Goal: Communication & Community: Answer question/provide support

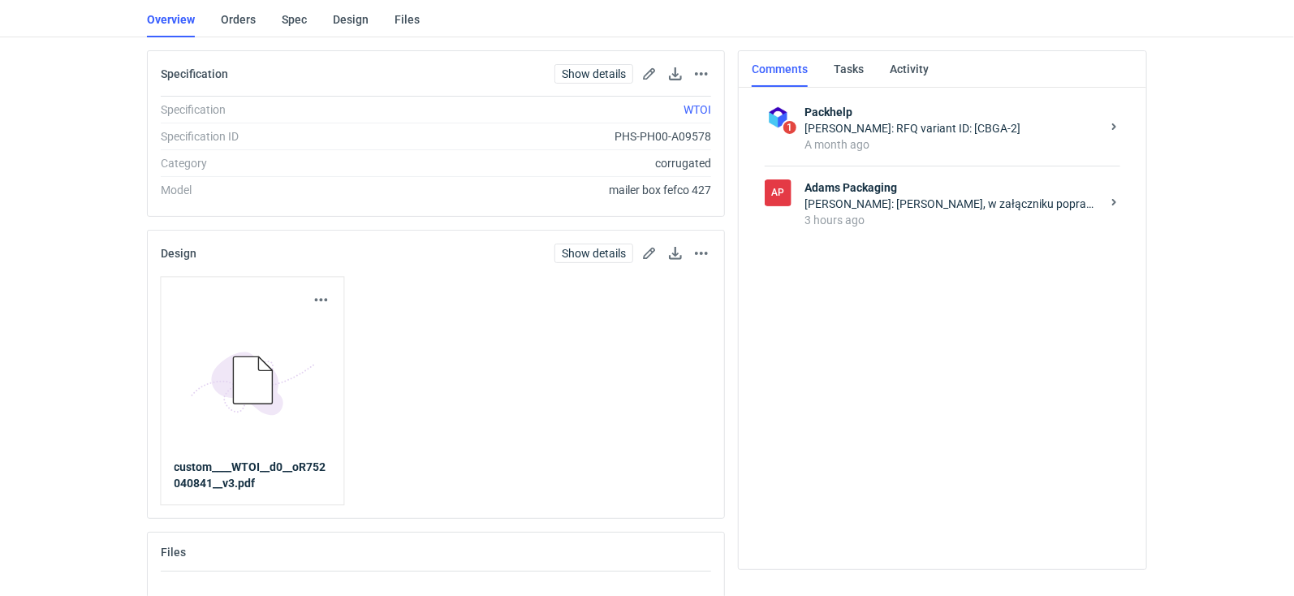
scroll to position [144, 0]
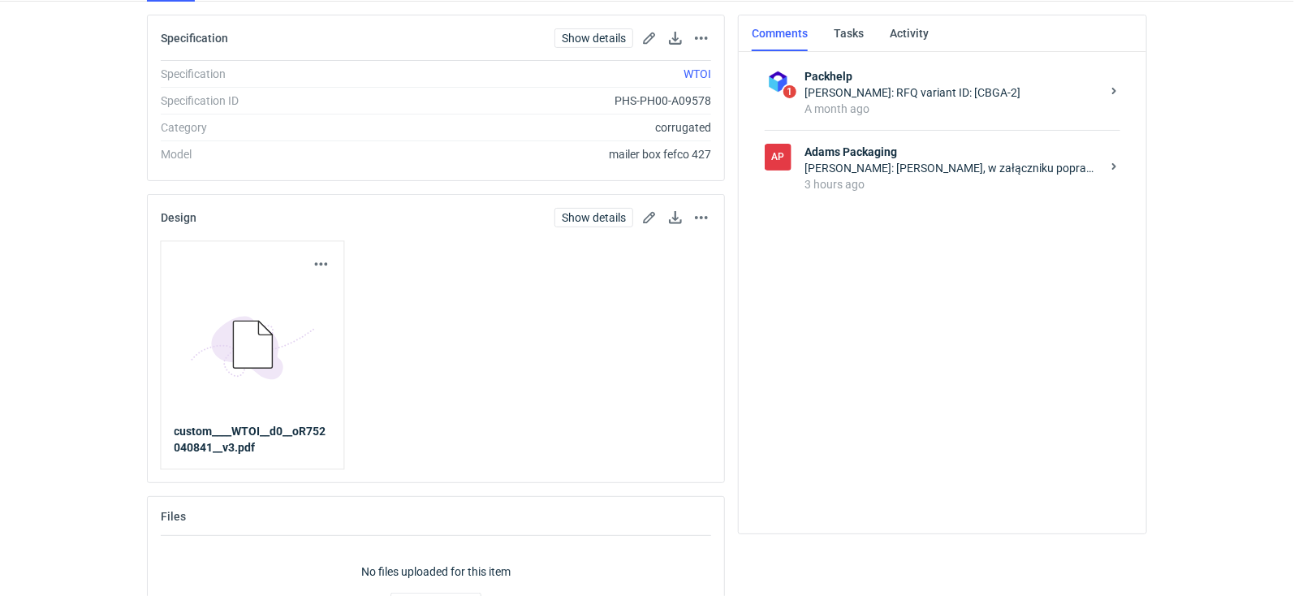
click at [918, 179] on div "3 hours ago" at bounding box center [953, 184] width 296 height 16
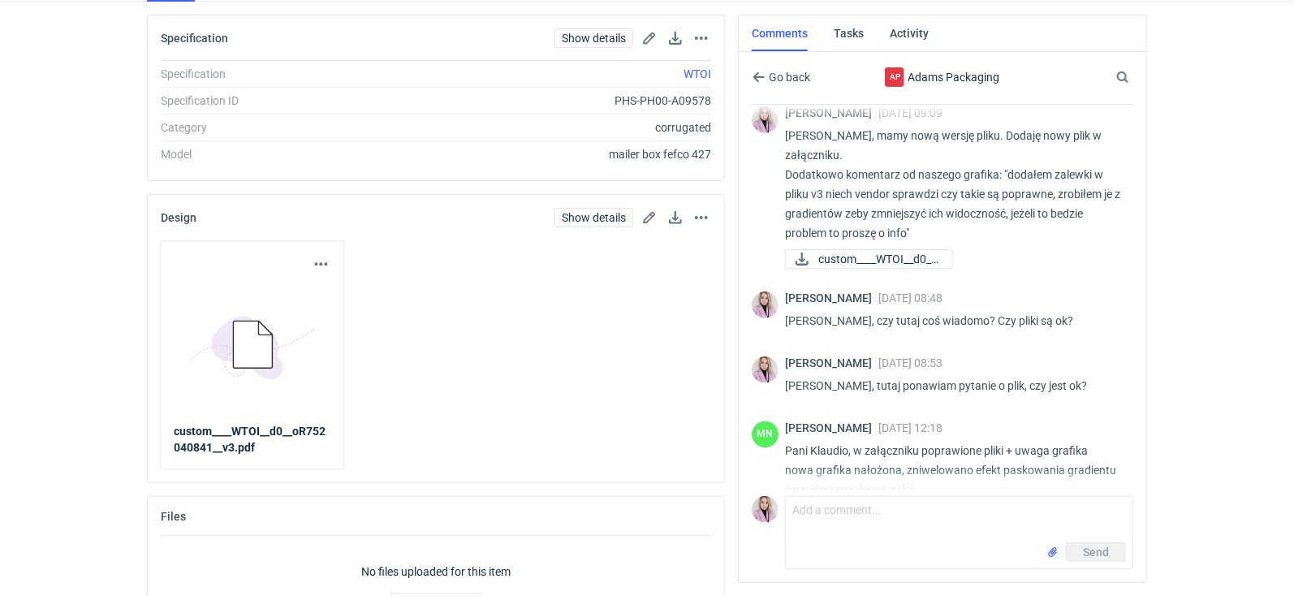
scroll to position [1468, 0]
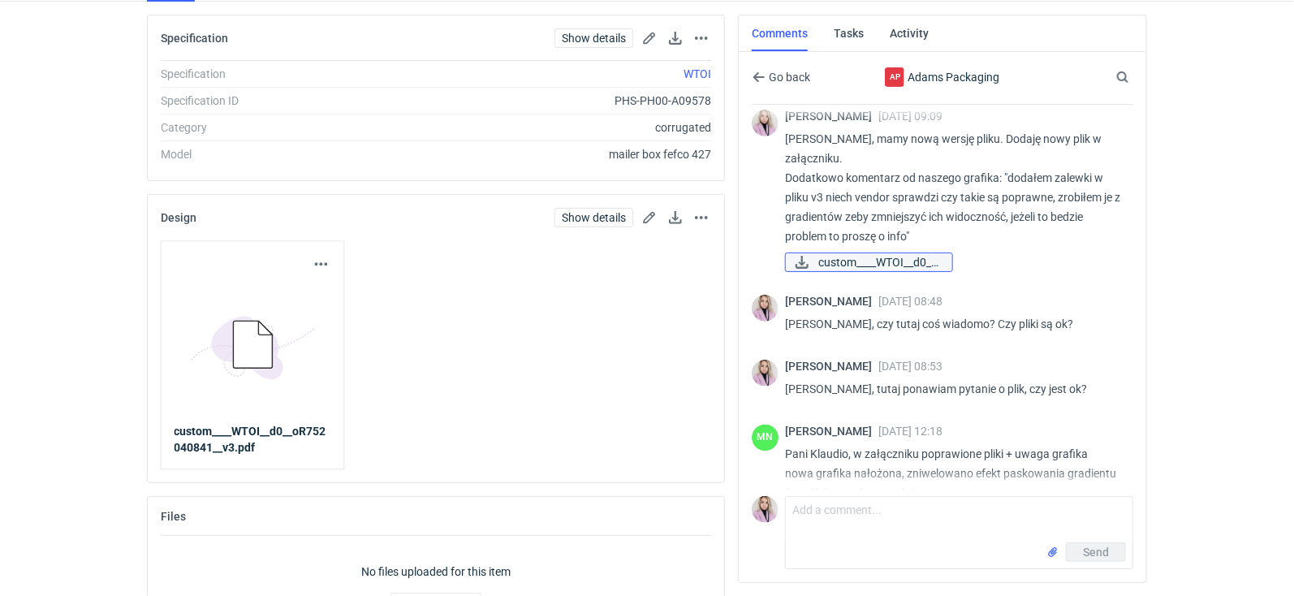
click at [905, 271] on span "custom____WTOI__d0__..." at bounding box center [879, 262] width 121 height 18
click at [1173, 452] on html "Dashboard Specs Designs Items Orders Suppliers Instant Price Analytics 99+ Cust…" at bounding box center [647, 154] width 1294 height 596
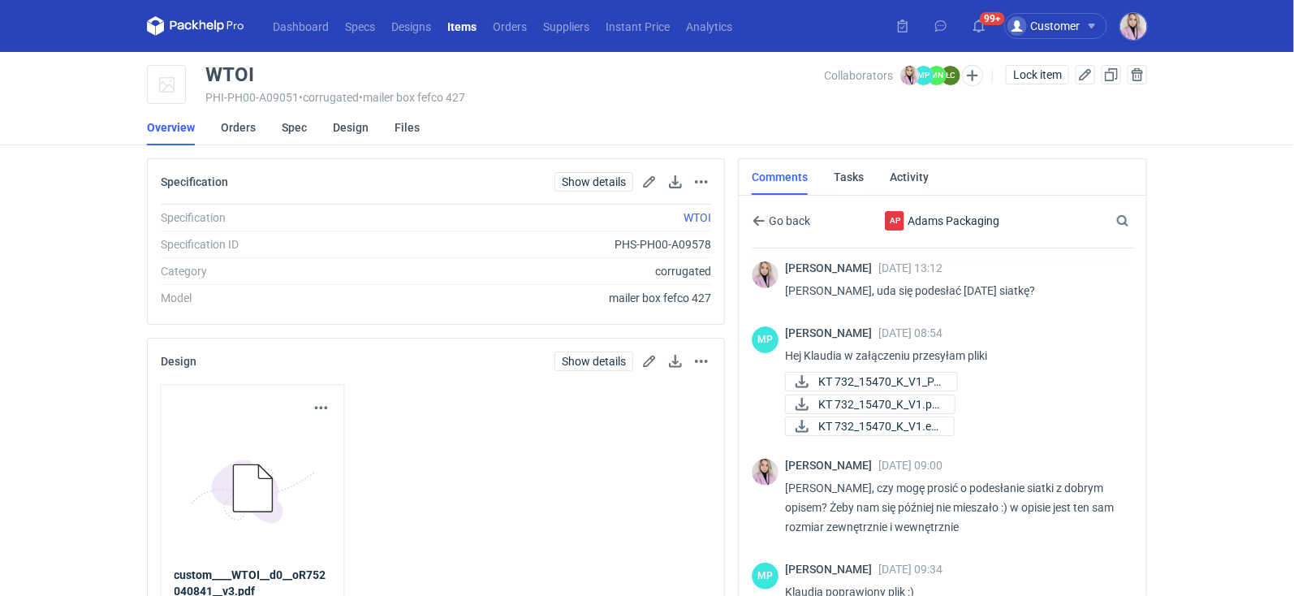
scroll to position [0, 0]
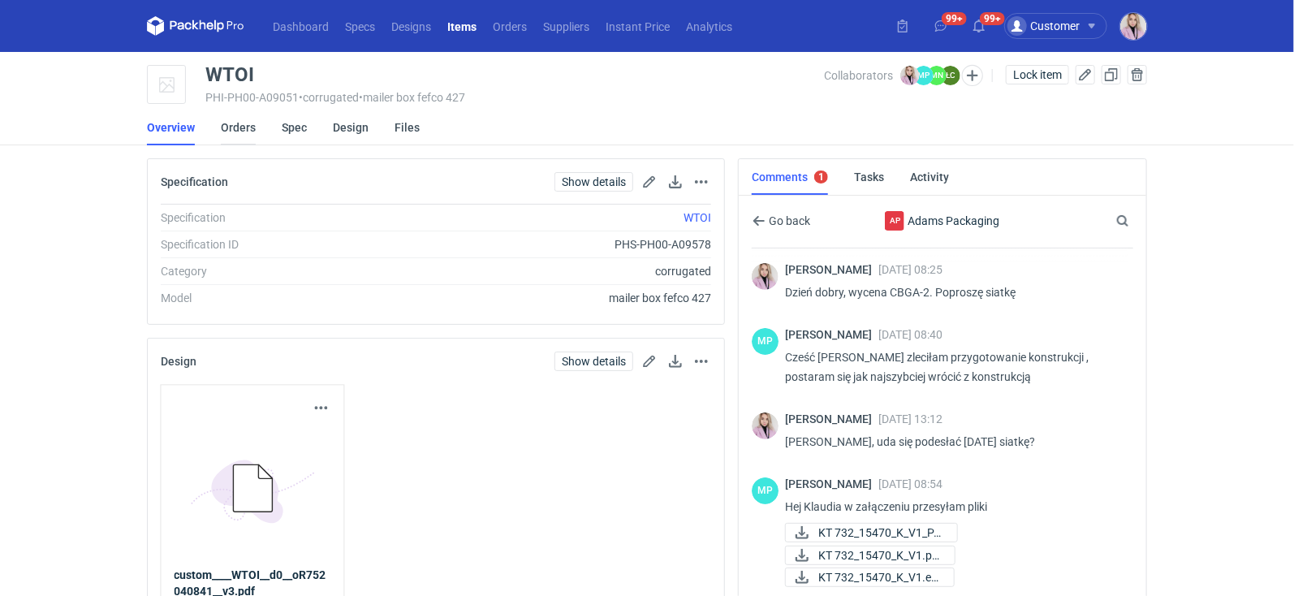
click at [230, 124] on link "Orders" at bounding box center [238, 128] width 35 height 36
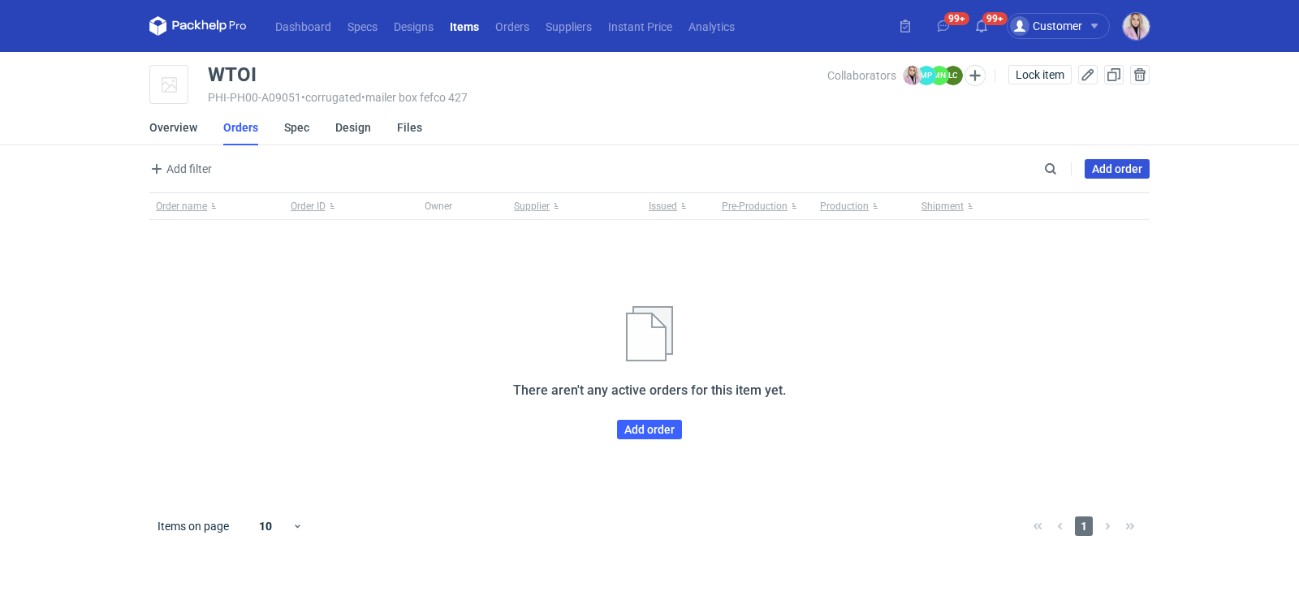
click at [1114, 166] on link "Add order" at bounding box center [1117, 168] width 65 height 19
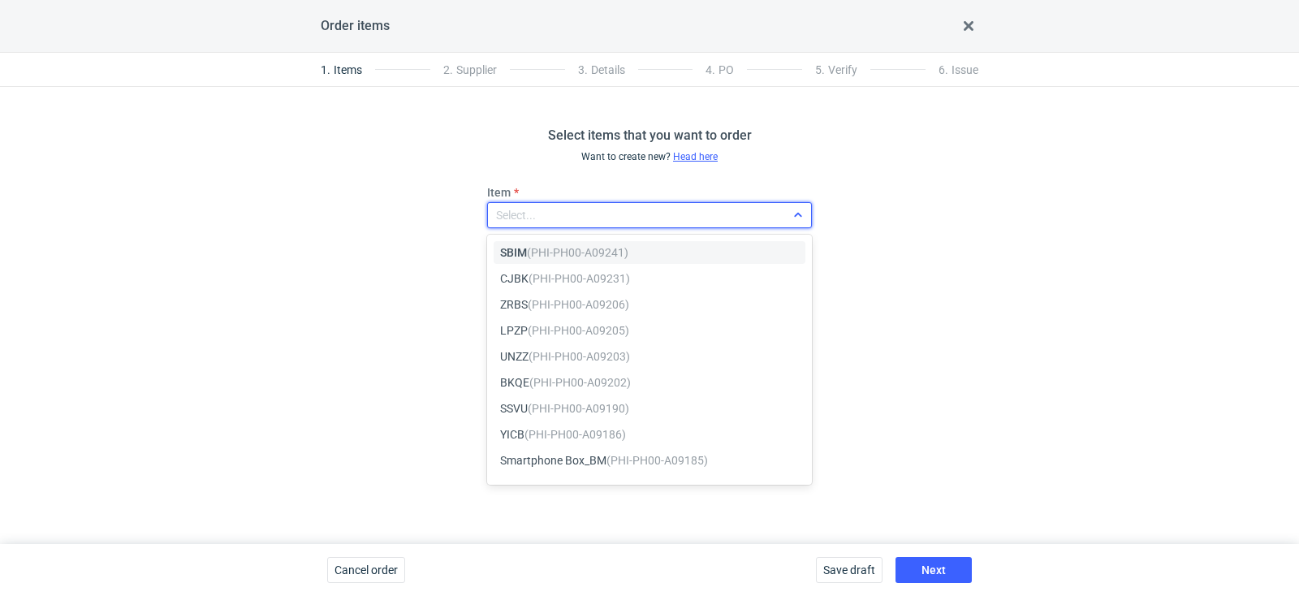
click at [606, 223] on div "Select..." at bounding box center [636, 215] width 297 height 23
paste input "WTOI"
type input "WTOI"
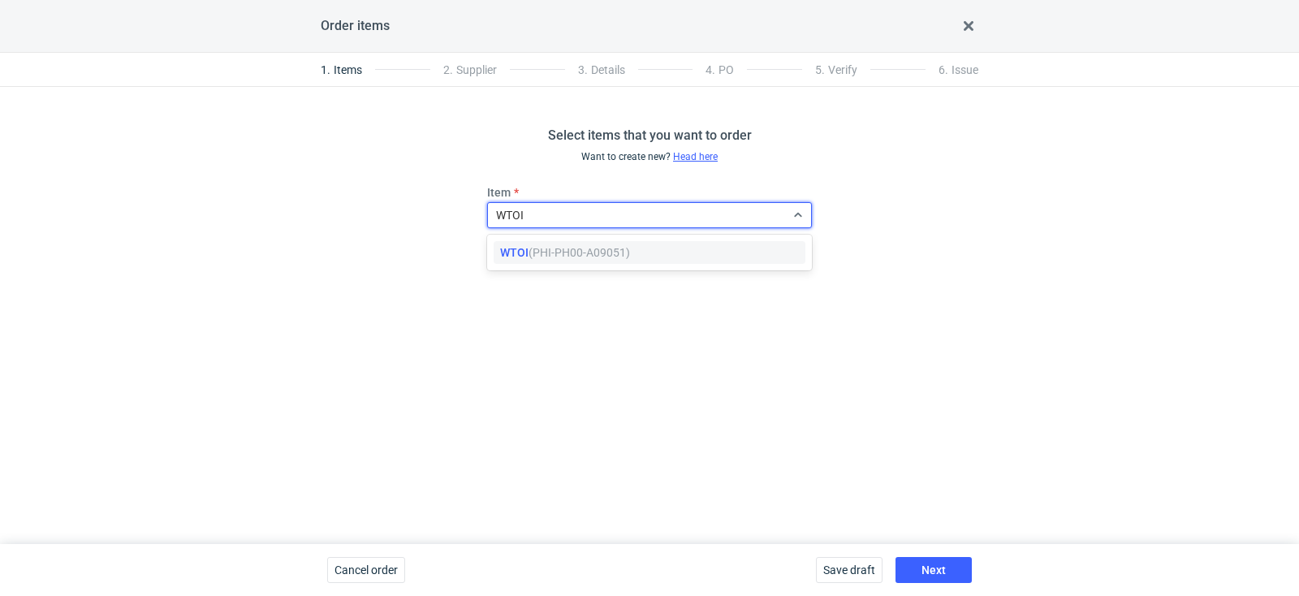
click at [570, 254] on em "(PHI-PH00-A09051)" at bounding box center [580, 252] width 102 height 13
click at [934, 564] on span "Next" at bounding box center [934, 569] width 24 height 11
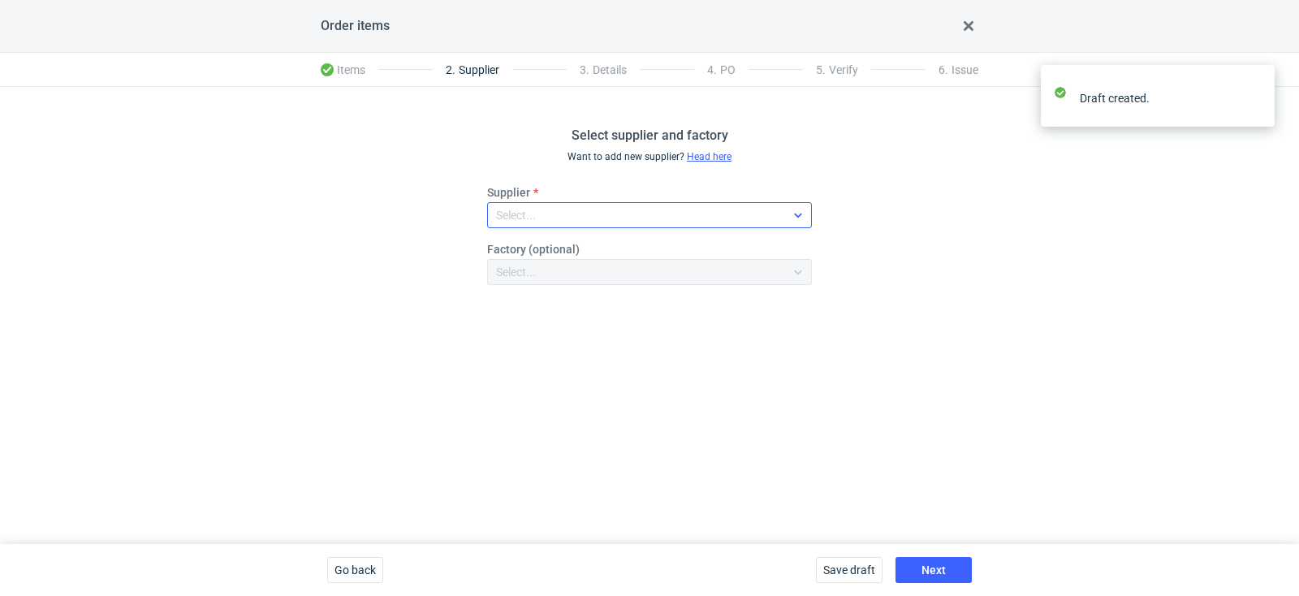
click at [607, 218] on div "Select..." at bounding box center [636, 215] width 297 height 23
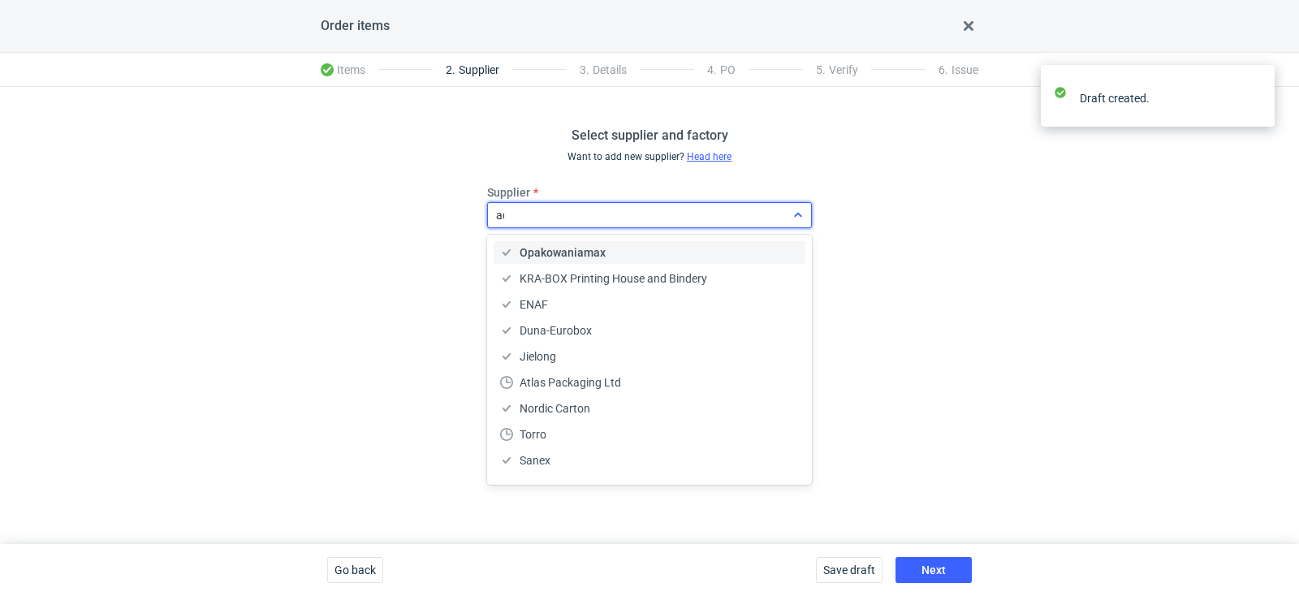
type input "ada"
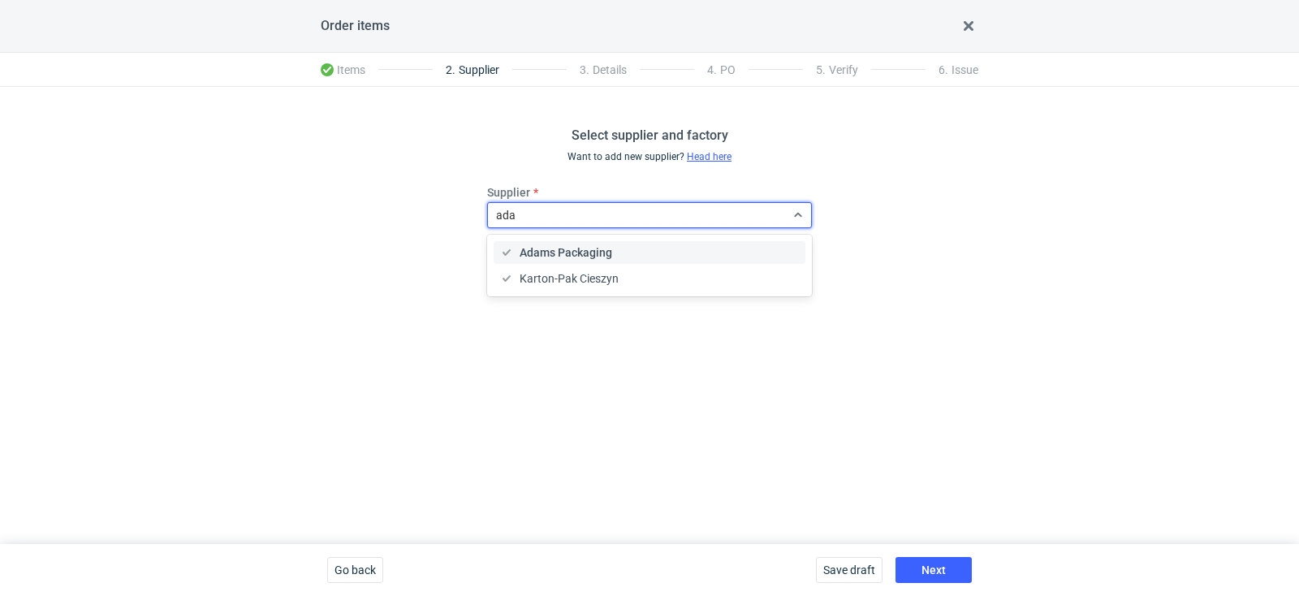
click at [607, 251] on span "Adams Packaging" at bounding box center [566, 252] width 93 height 16
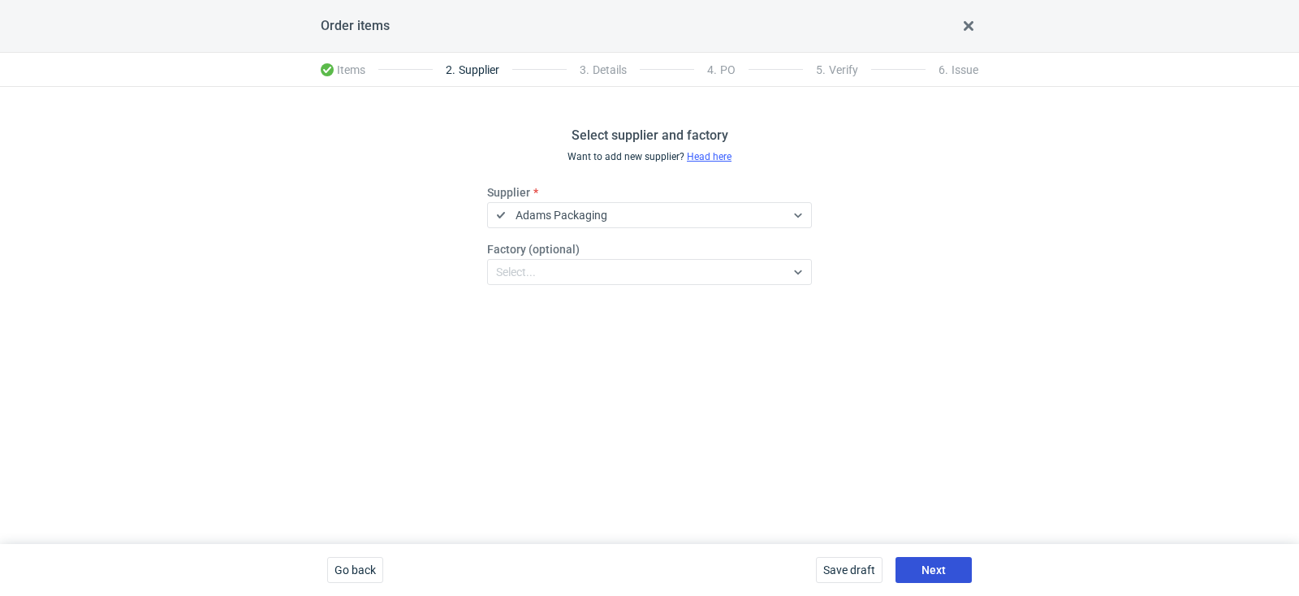
click at [940, 576] on button "Next" at bounding box center [934, 570] width 76 height 26
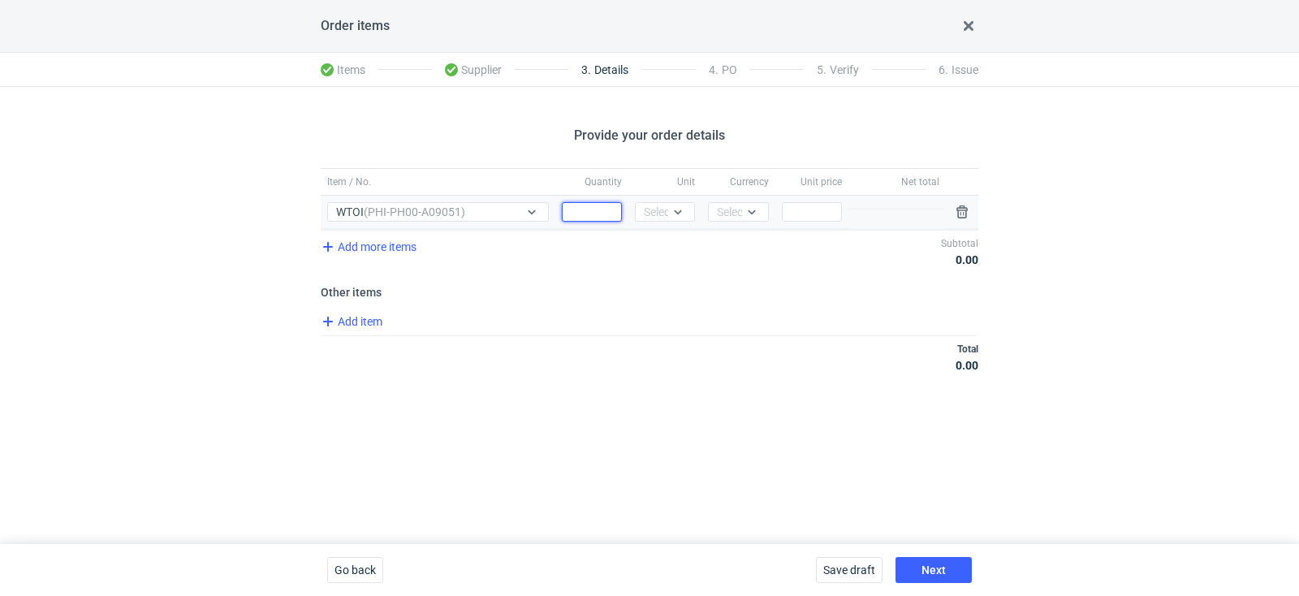
click at [588, 214] on input "Quantity" at bounding box center [592, 211] width 60 height 19
type input "30000"
click at [650, 210] on div "Select..." at bounding box center [664, 212] width 40 height 16
click at [657, 237] on span "pcs" at bounding box center [657, 245] width 18 height 16
drag, startPoint x: 726, startPoint y: 206, endPoint x: 727, endPoint y: 219, distance: 13.0
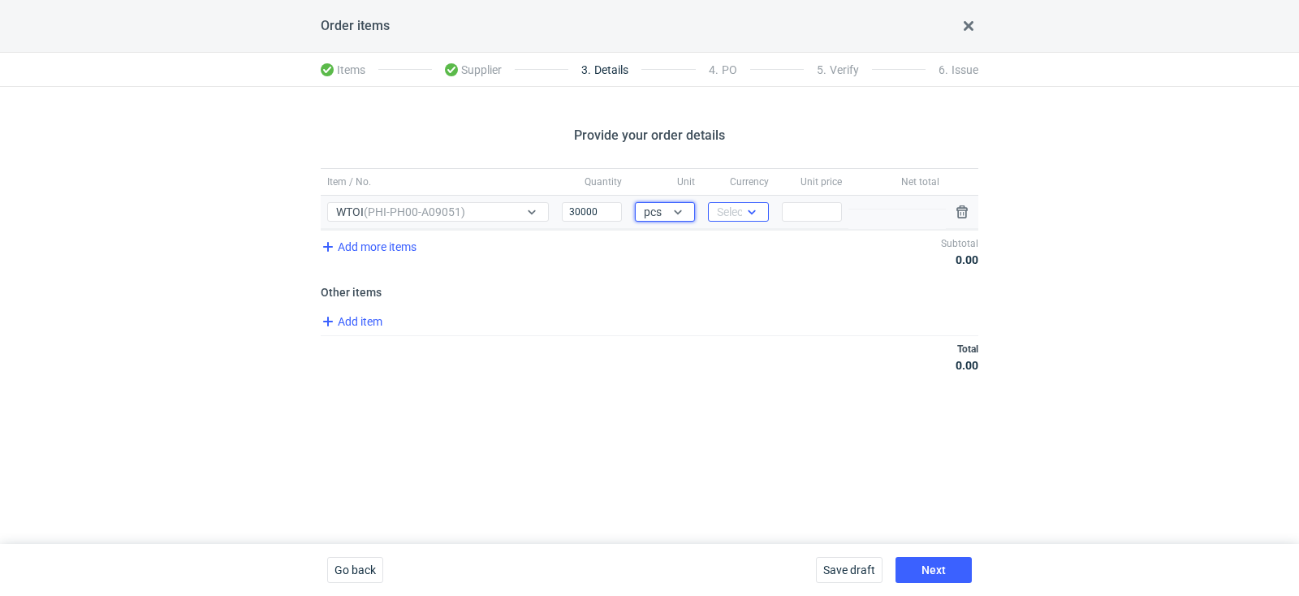
click at [726, 206] on div "Select..." at bounding box center [737, 212] width 40 height 16
click at [727, 241] on span "PLN" at bounding box center [732, 245] width 22 height 16
click at [806, 214] on input "Price" at bounding box center [812, 211] width 60 height 19
type input "4"
type input "4.18"
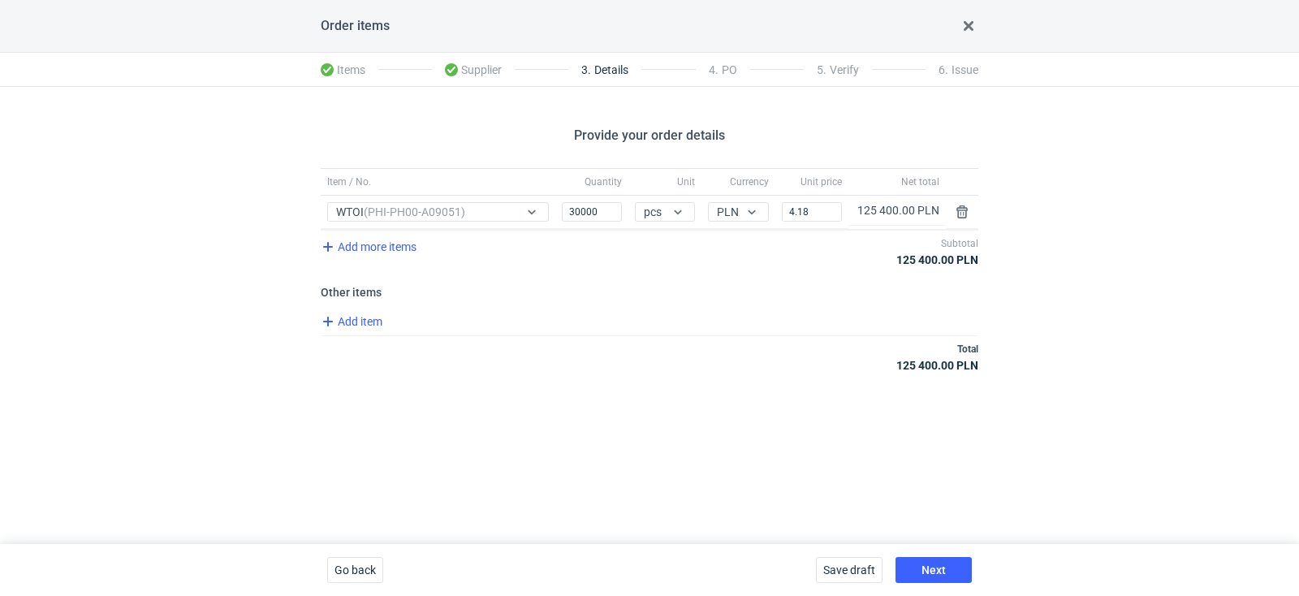
click at [827, 336] on div "Total 125 400.00 PLN" at bounding box center [650, 356] width 658 height 43
click at [362, 319] on span "Add item" at bounding box center [351, 321] width 66 height 19
click at [389, 363] on div "Item / No." at bounding box center [511, 355] width 381 height 33
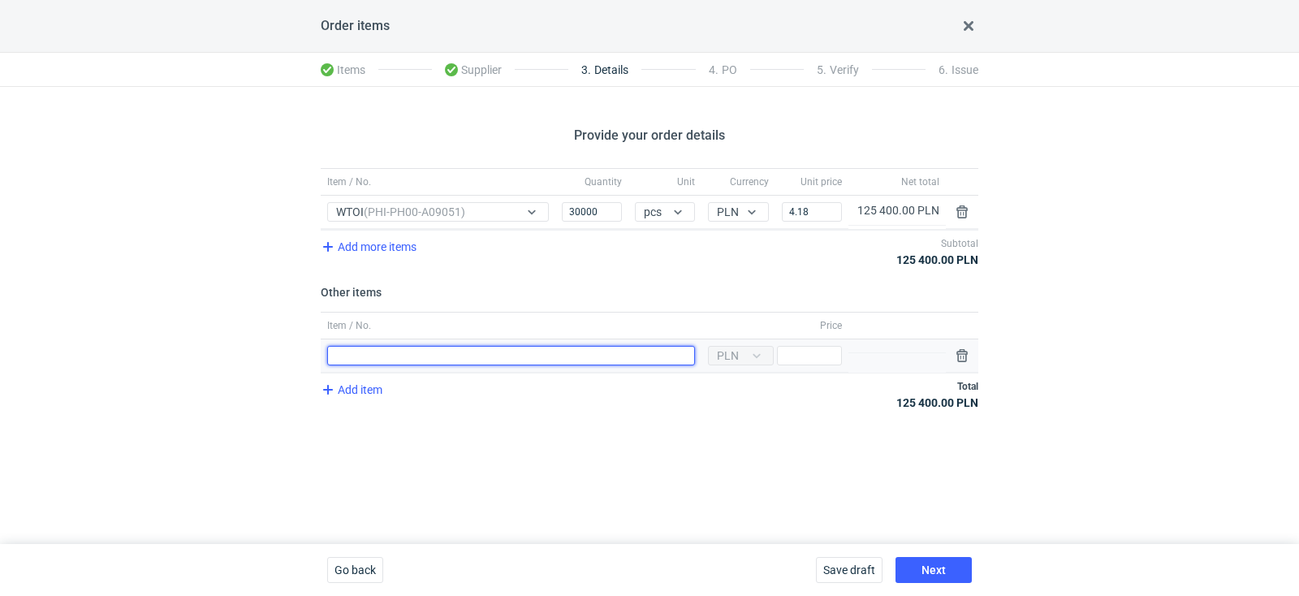
click at [389, 357] on input "Item / No." at bounding box center [511, 355] width 368 height 19
type input "Wykrojnik"
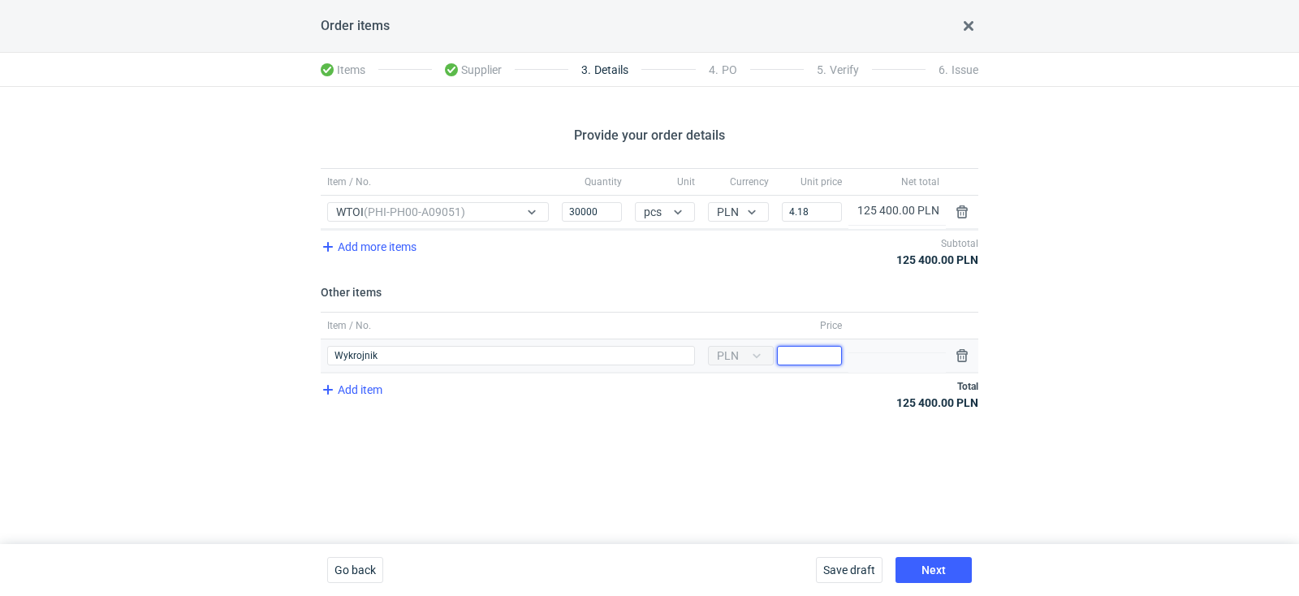
click at [808, 356] on input "Price" at bounding box center [809, 355] width 65 height 19
type input "1560"
click at [682, 458] on div "Provide your order details Item / No. Quantity Unit Currency Unit price Net tot…" at bounding box center [649, 315] width 1299 height 457
click at [936, 565] on span "Next" at bounding box center [934, 569] width 24 height 11
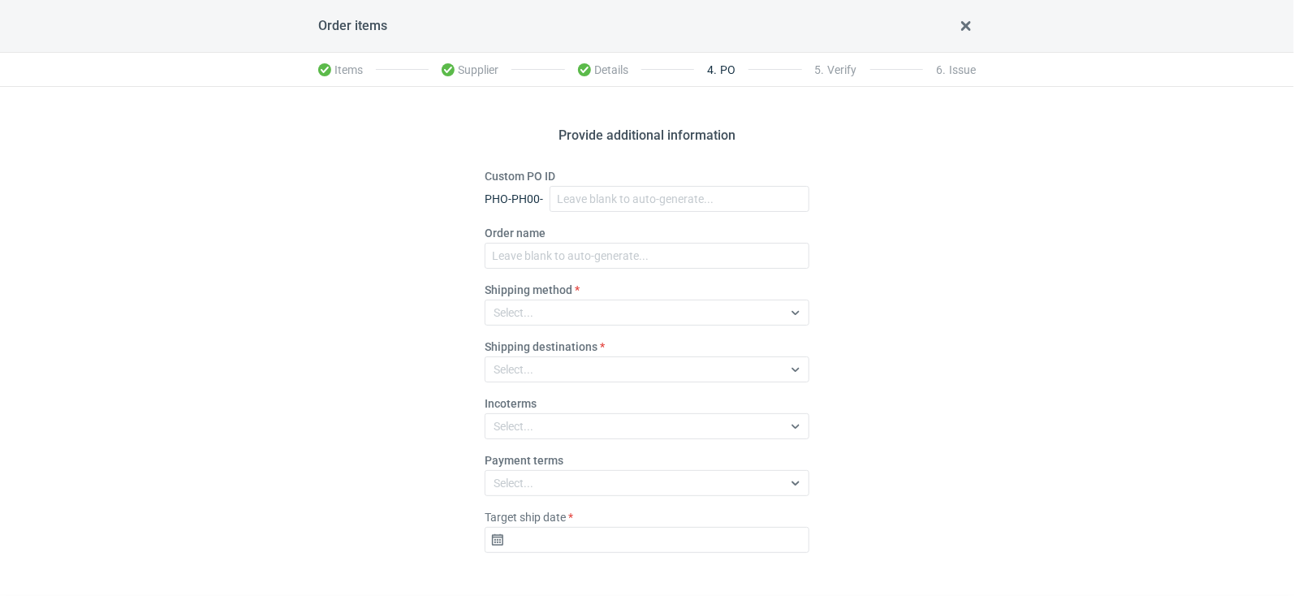
click at [621, 184] on div "Custom PO ID PHO-PH00-" at bounding box center [647, 190] width 325 height 44
click at [603, 197] on input "Custom PO ID" at bounding box center [680, 199] width 260 height 26
paste input "R752040841_WTOI"
type input "R752040841_WTOI"
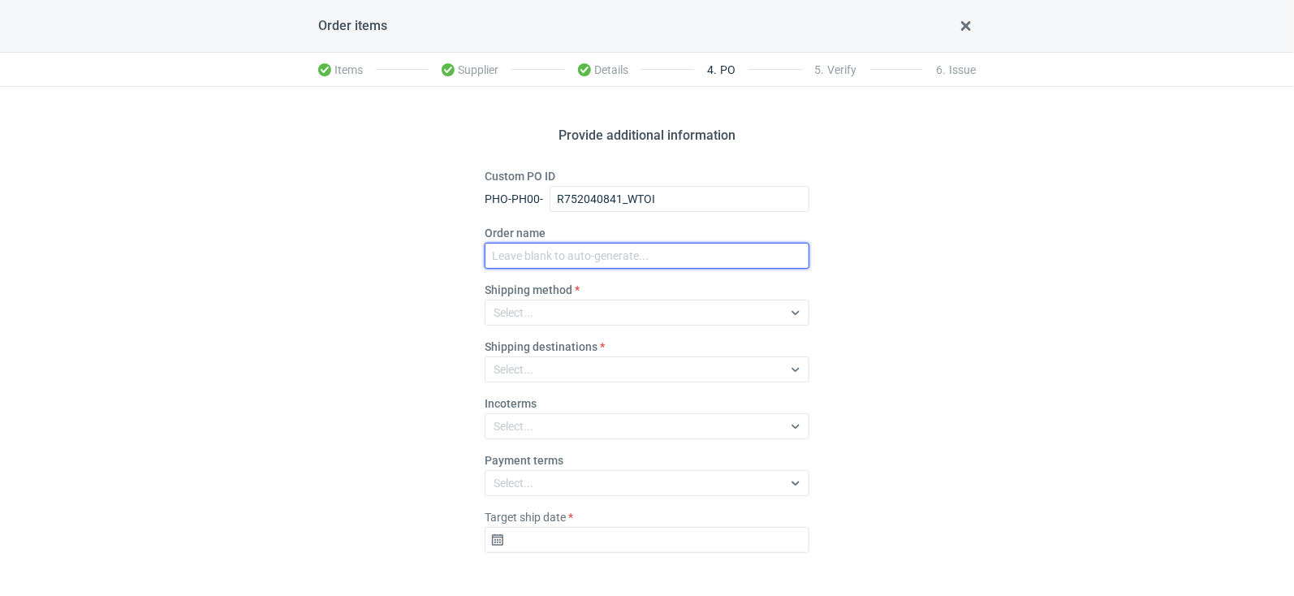
click at [543, 252] on input "Order name" at bounding box center [647, 256] width 325 height 26
paste input "R752040841_WTOI"
type input "R752040841_WTOI"
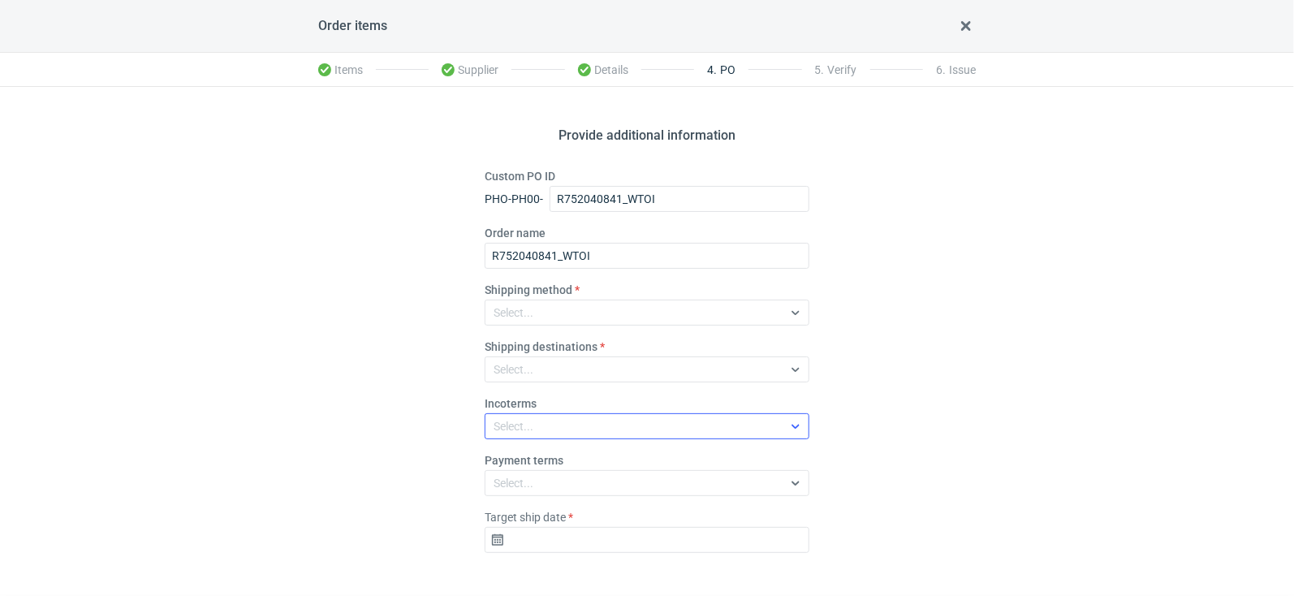
click at [527, 417] on div "Select..." at bounding box center [634, 426] width 297 height 23
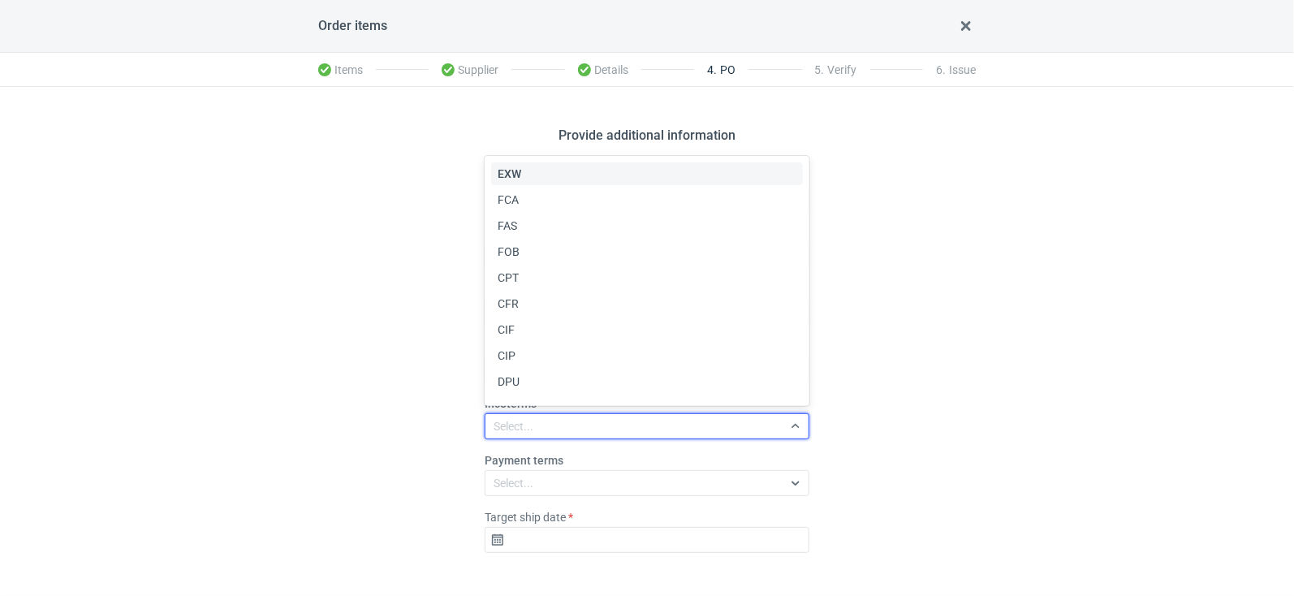
click at [532, 171] on div "EXW" at bounding box center [647, 174] width 299 height 16
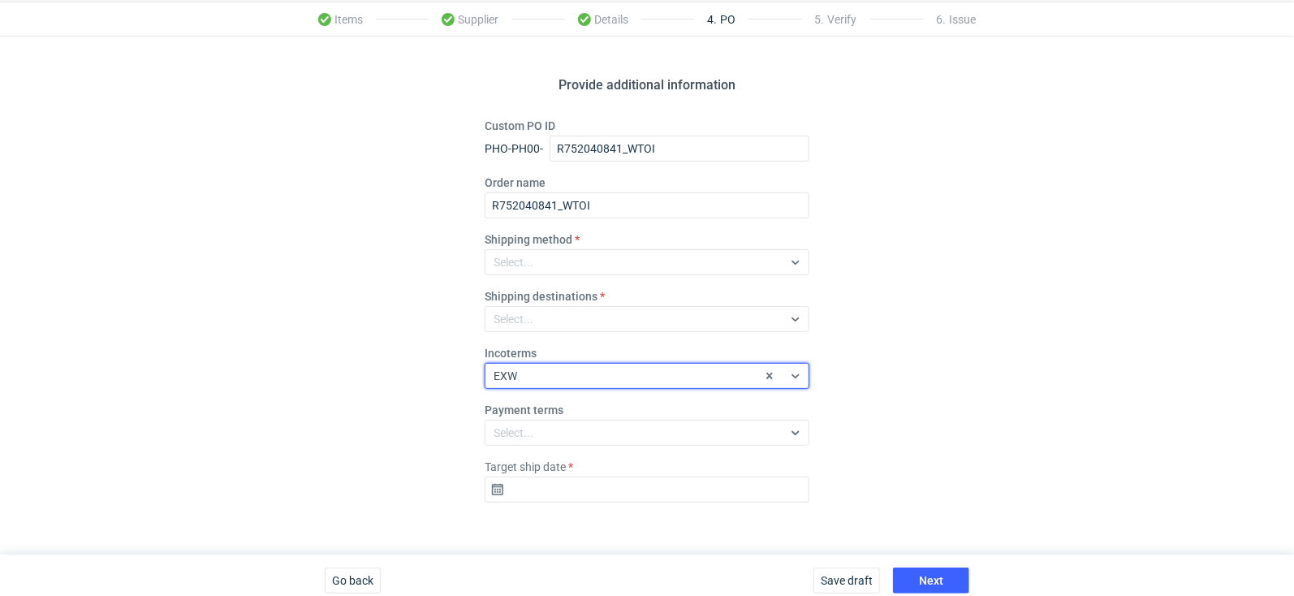
scroll to position [59, 0]
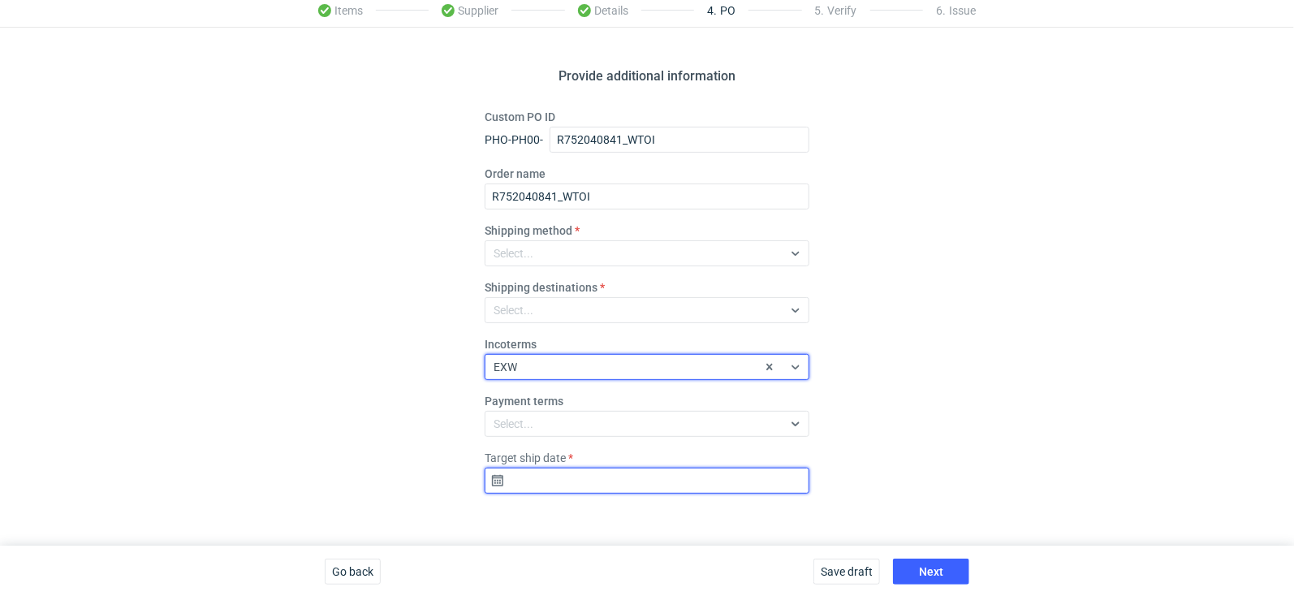
click at [533, 471] on input "Target ship date" at bounding box center [647, 481] width 325 height 26
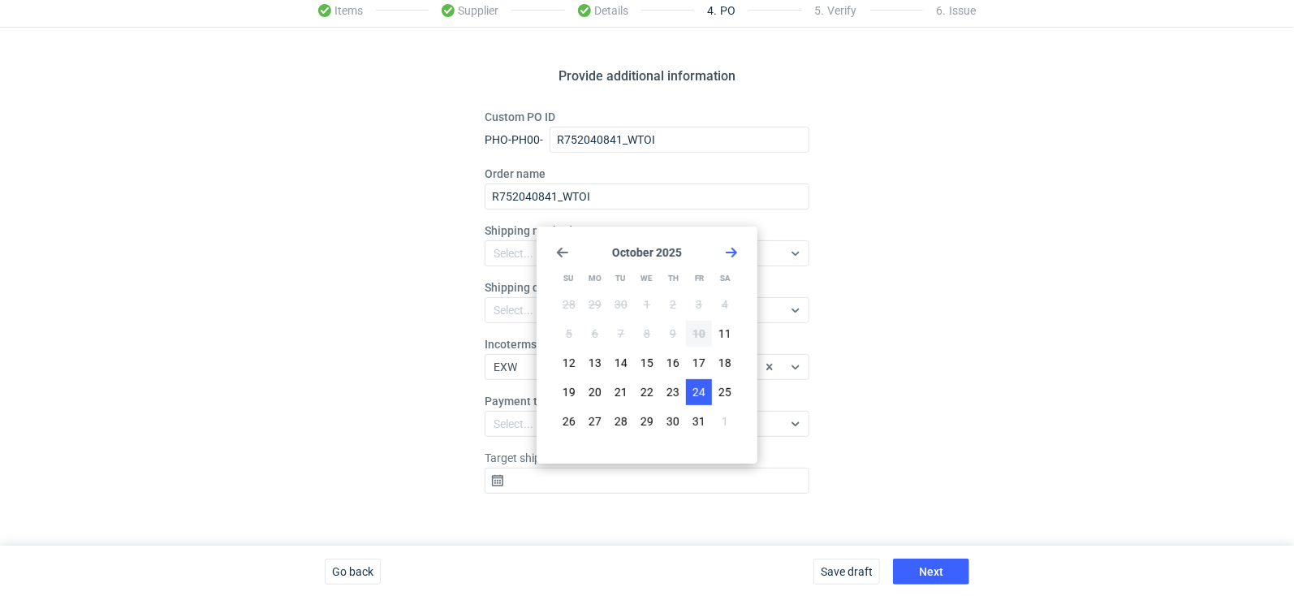
click at [702, 384] on span "24" at bounding box center [699, 392] width 13 height 16
type input "2025-10-24"
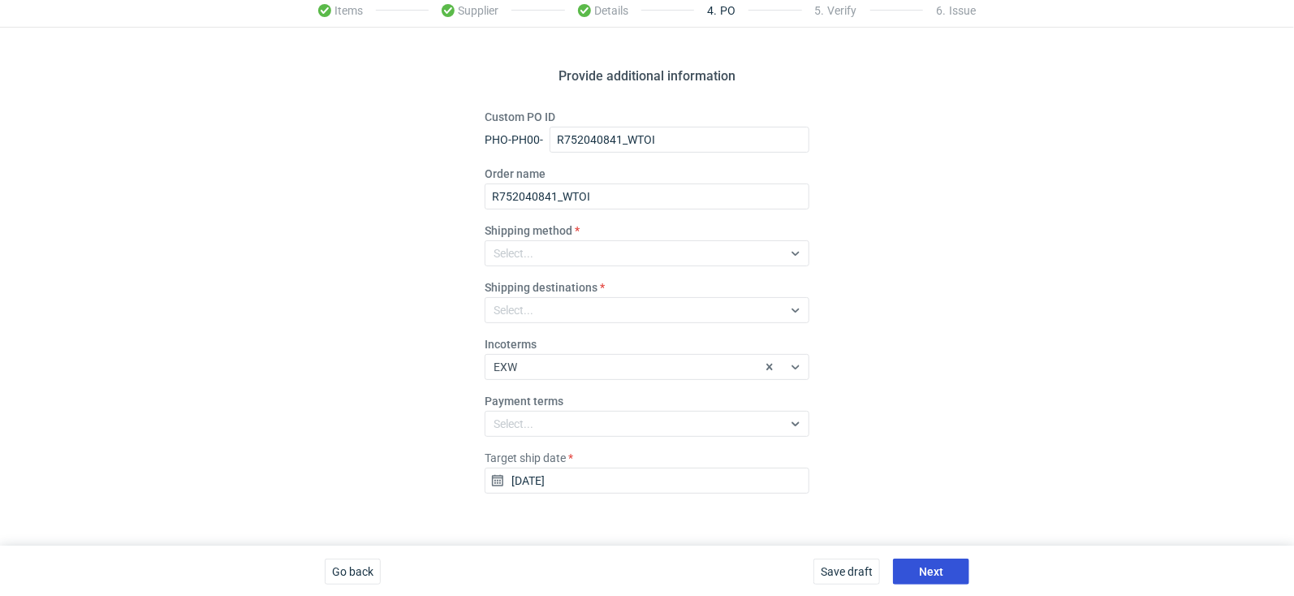
click at [920, 570] on span "Next" at bounding box center [931, 571] width 24 height 11
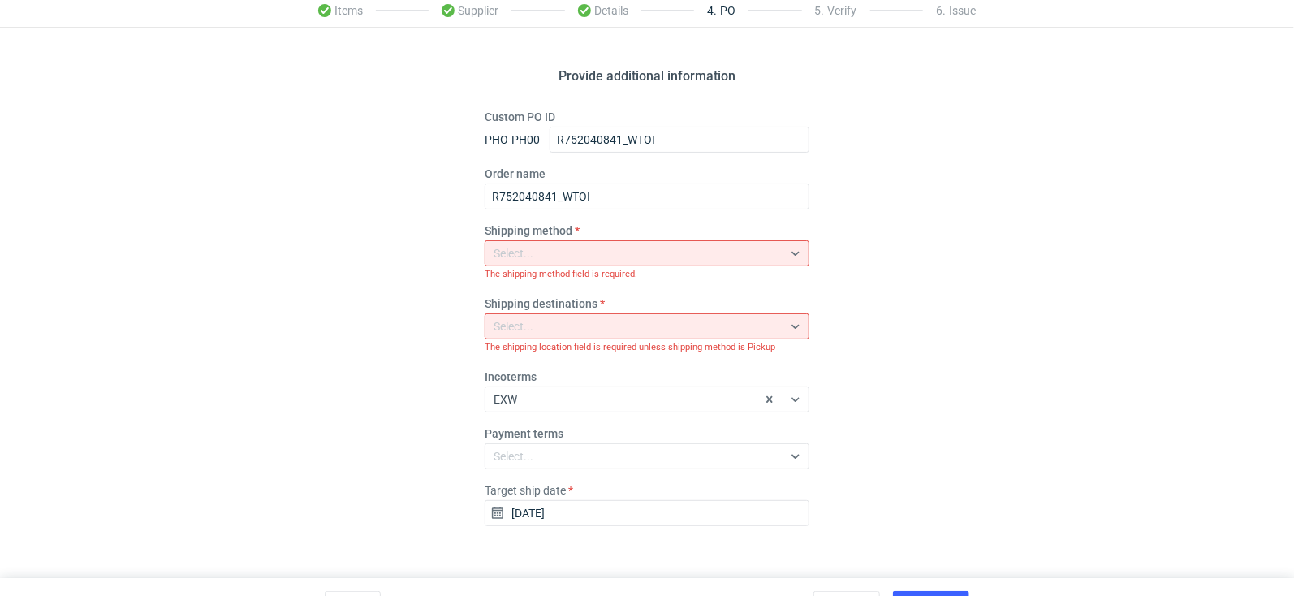
click at [553, 260] on div "Select..." at bounding box center [634, 253] width 297 height 23
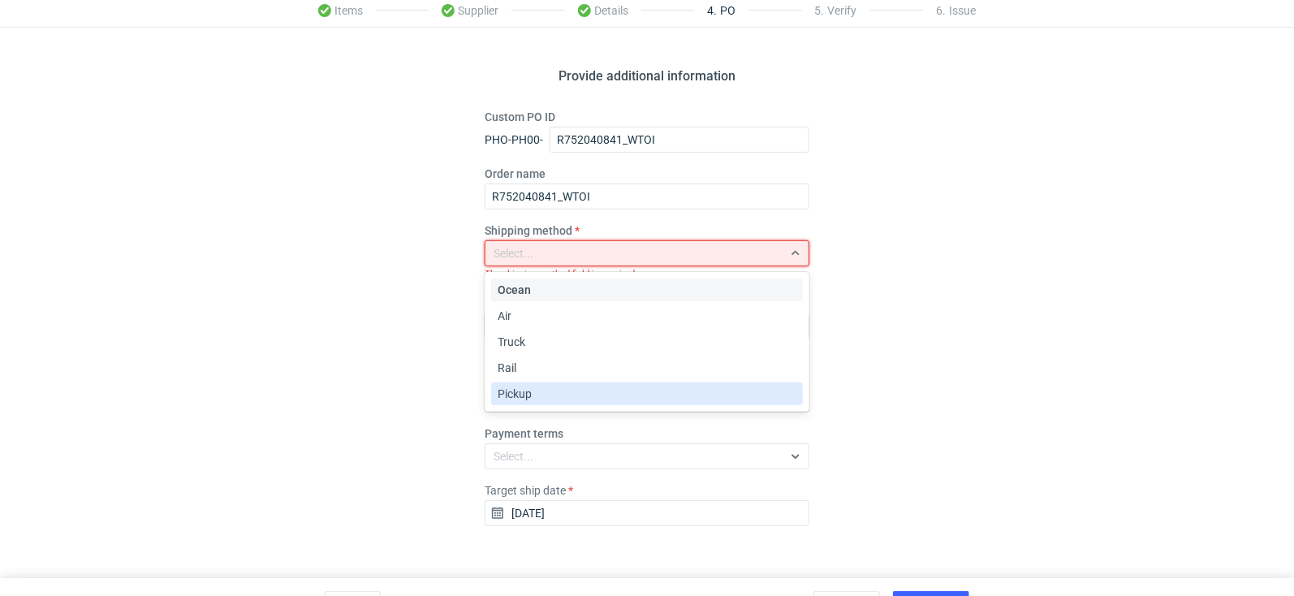
click at [537, 395] on div "Pickup" at bounding box center [647, 394] width 299 height 16
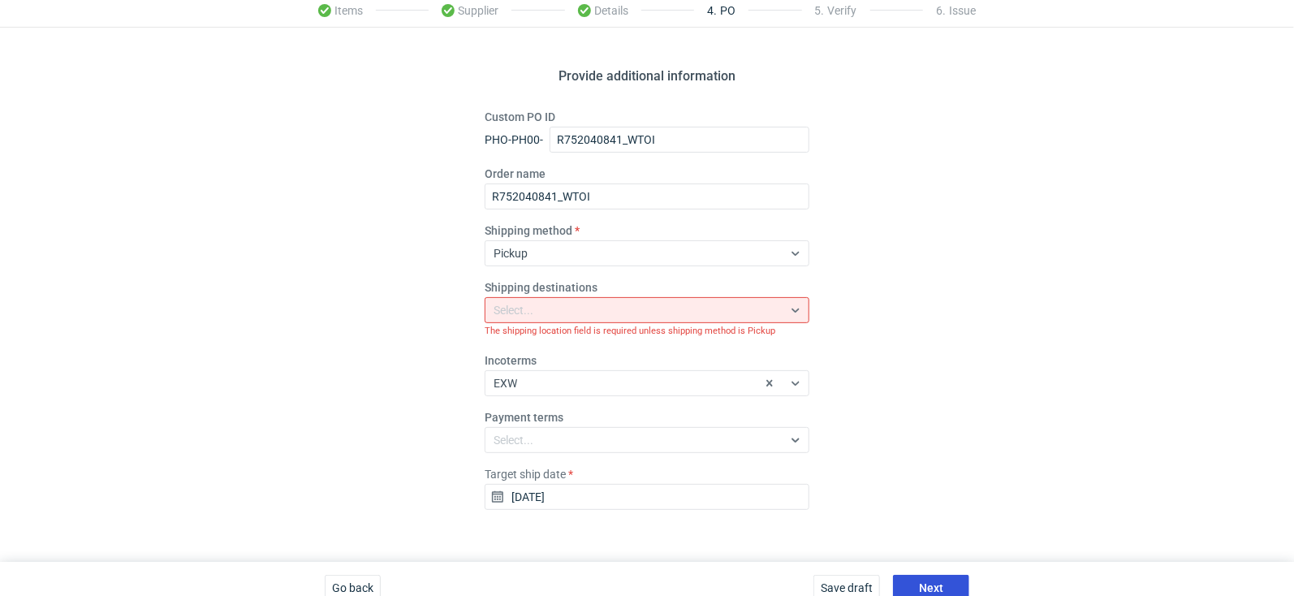
click at [916, 584] on button "Next" at bounding box center [931, 588] width 76 height 26
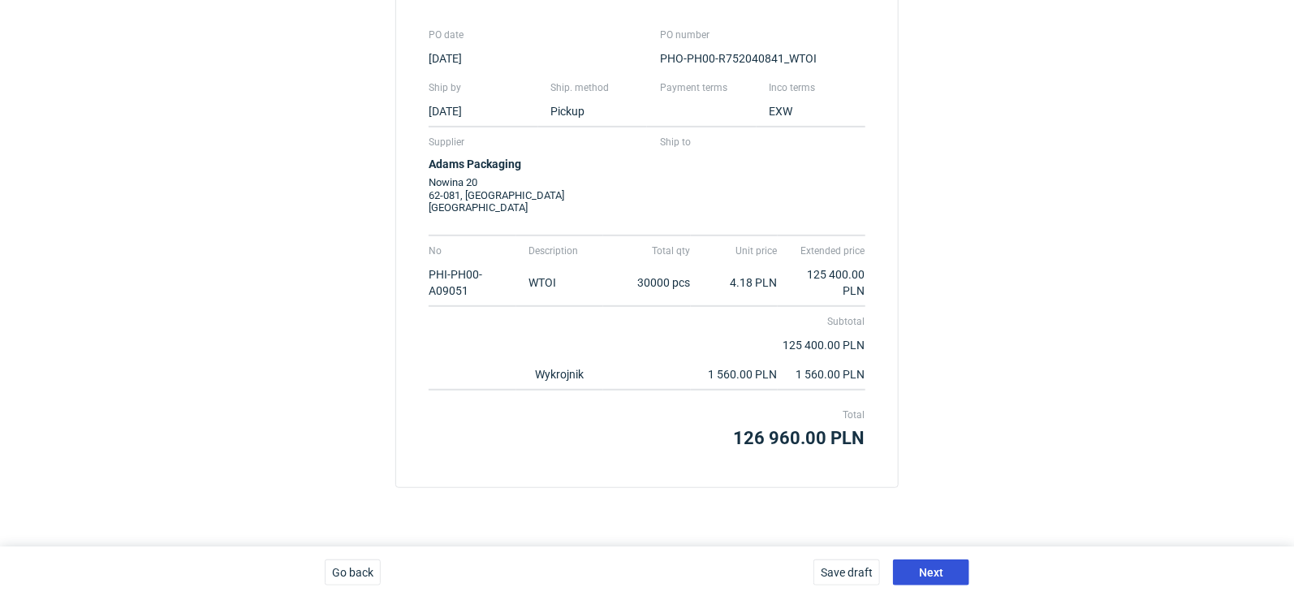
click at [919, 571] on button "Next" at bounding box center [931, 573] width 76 height 26
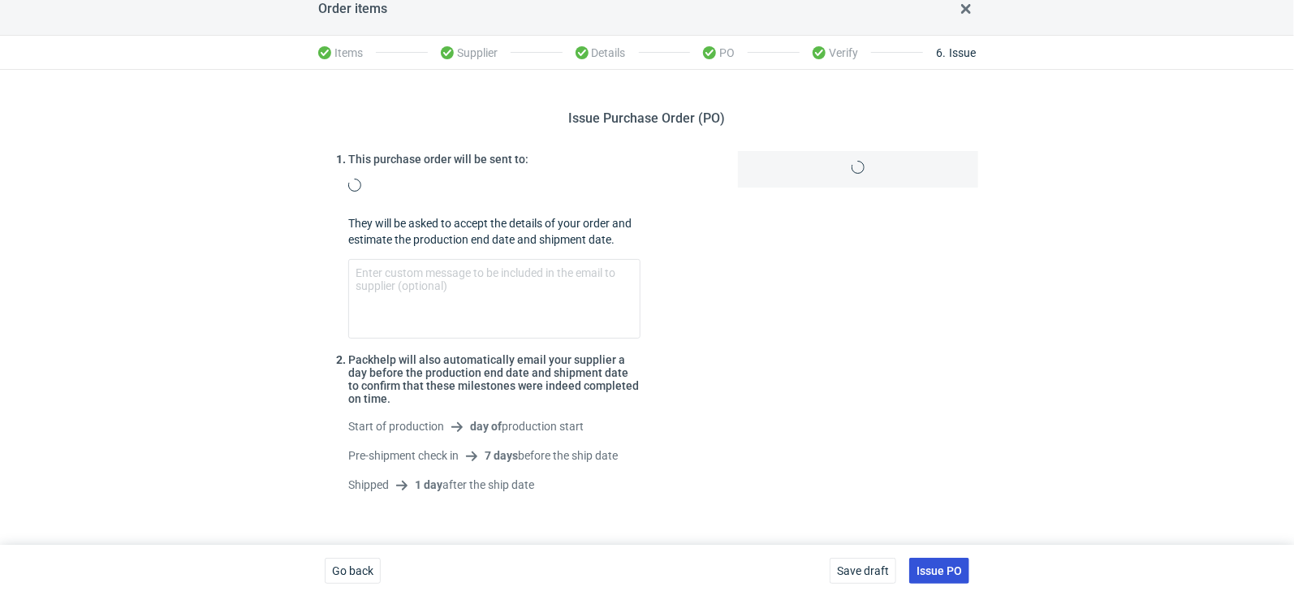
click at [944, 570] on div "Order items Items Supplier Details PO Verify 6 . Issue Issue Purchase Order (PO…" at bounding box center [647, 290] width 1294 height 614
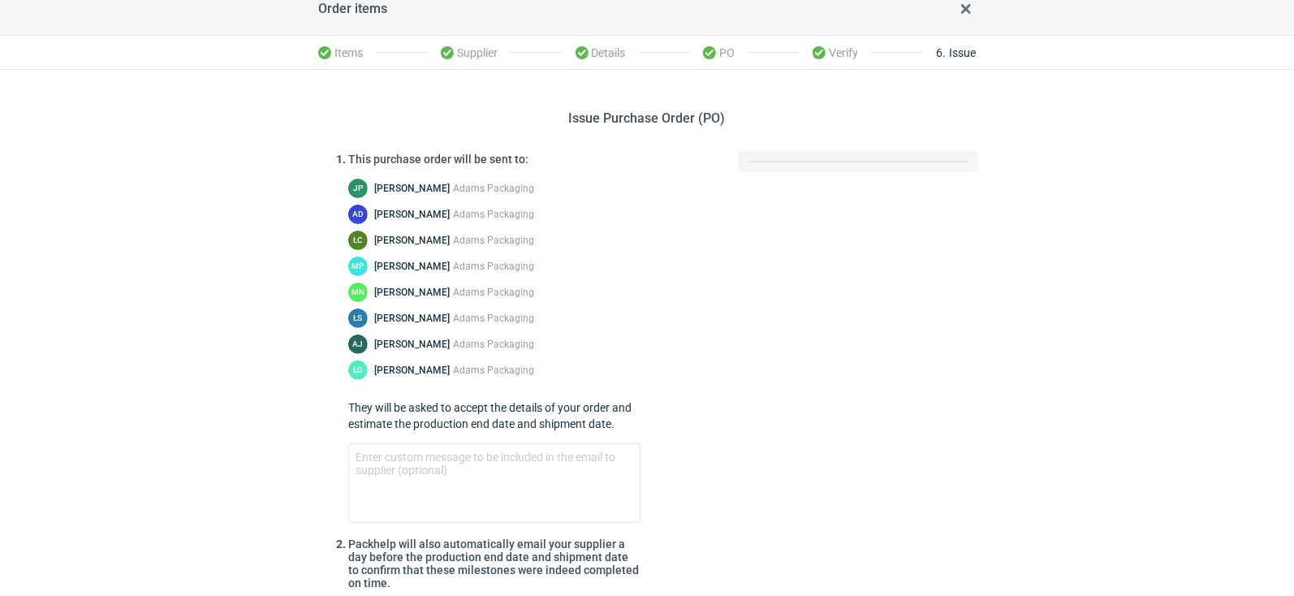
scroll to position [201, 0]
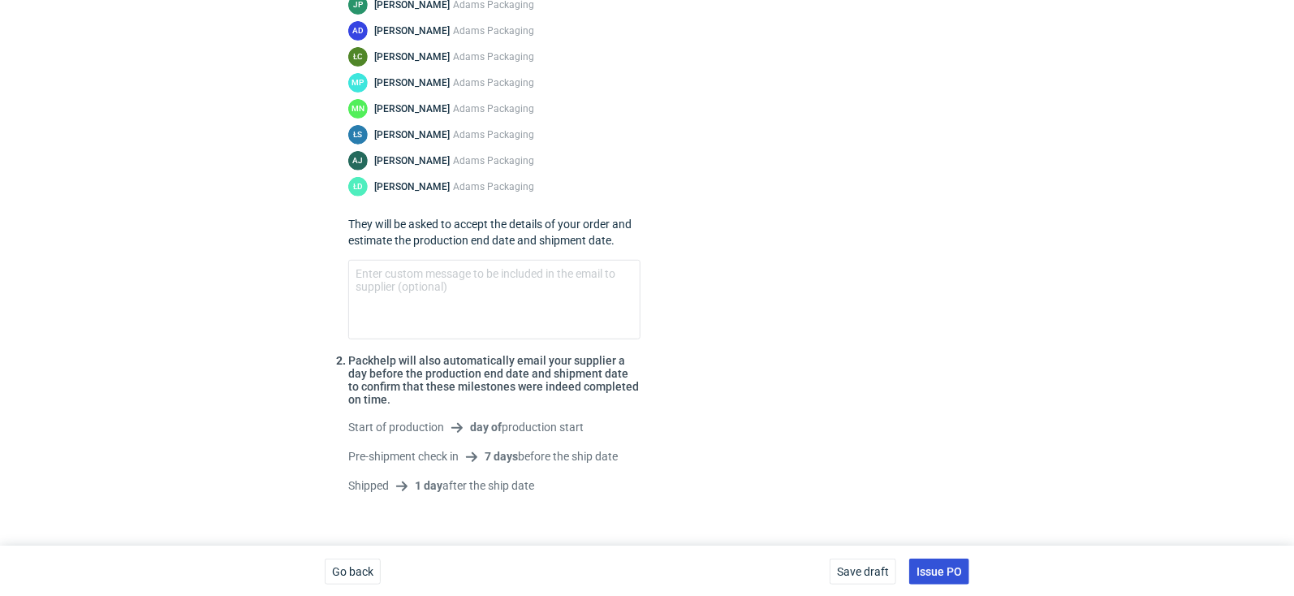
click at [955, 570] on span "Issue PO" at bounding box center [939, 571] width 45 height 11
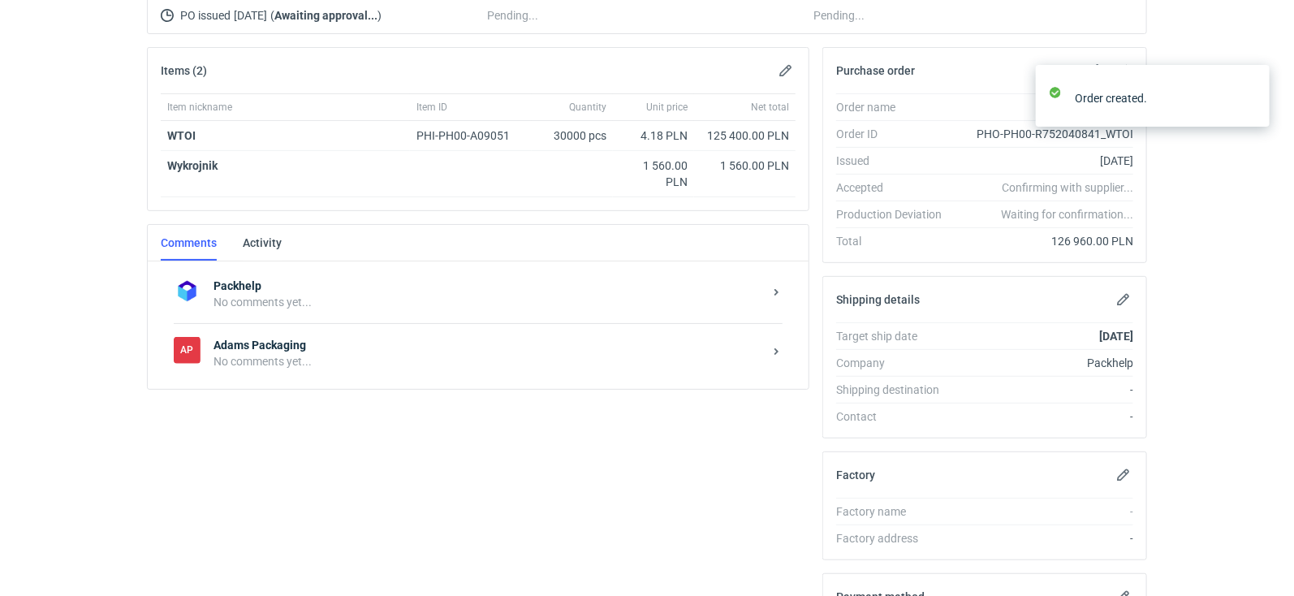
click at [503, 353] on div "No comments yet..." at bounding box center [489, 361] width 550 height 16
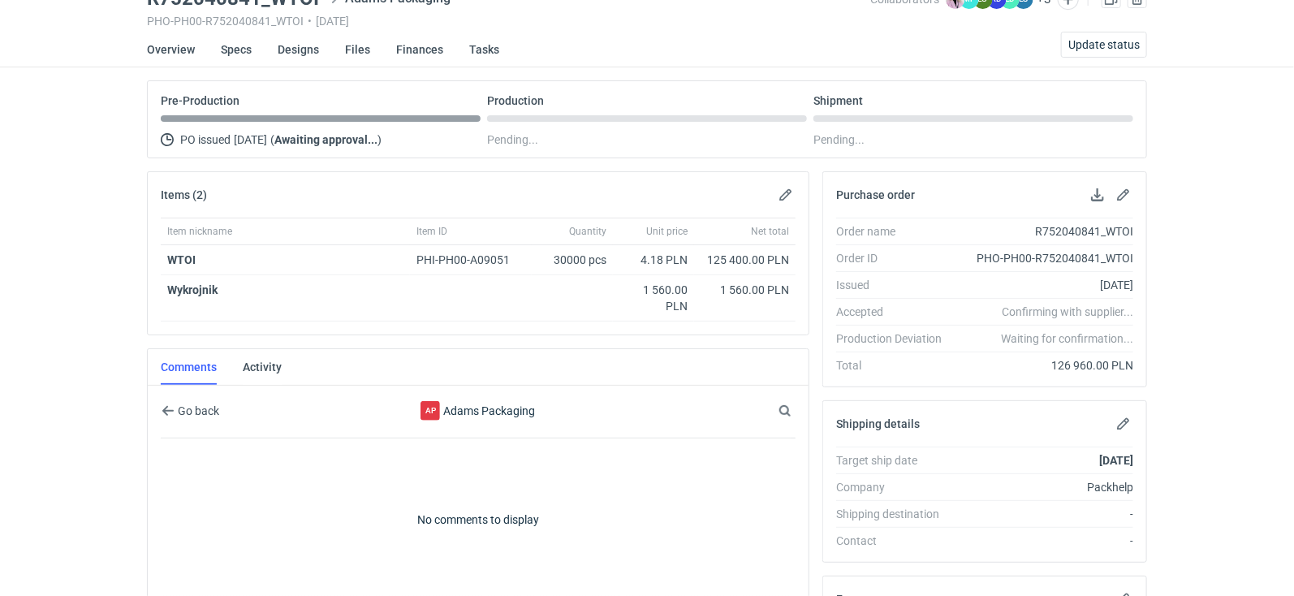
scroll to position [29, 0]
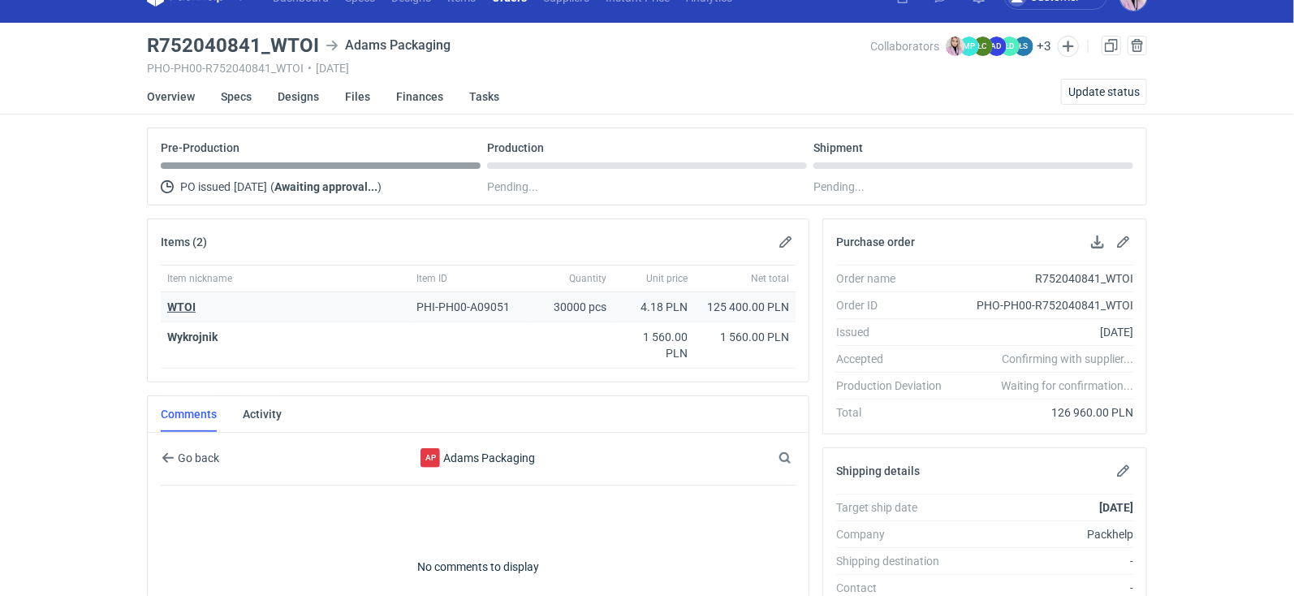
click at [186, 300] on strong "WTOI" at bounding box center [181, 306] width 28 height 13
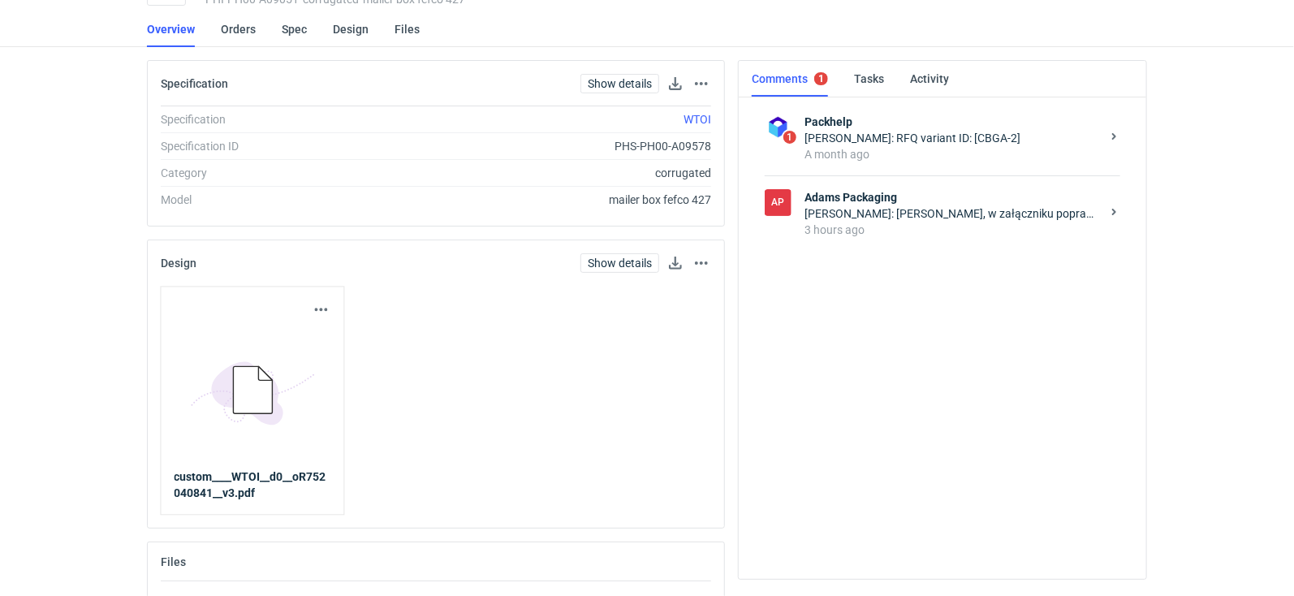
scroll to position [102, 0]
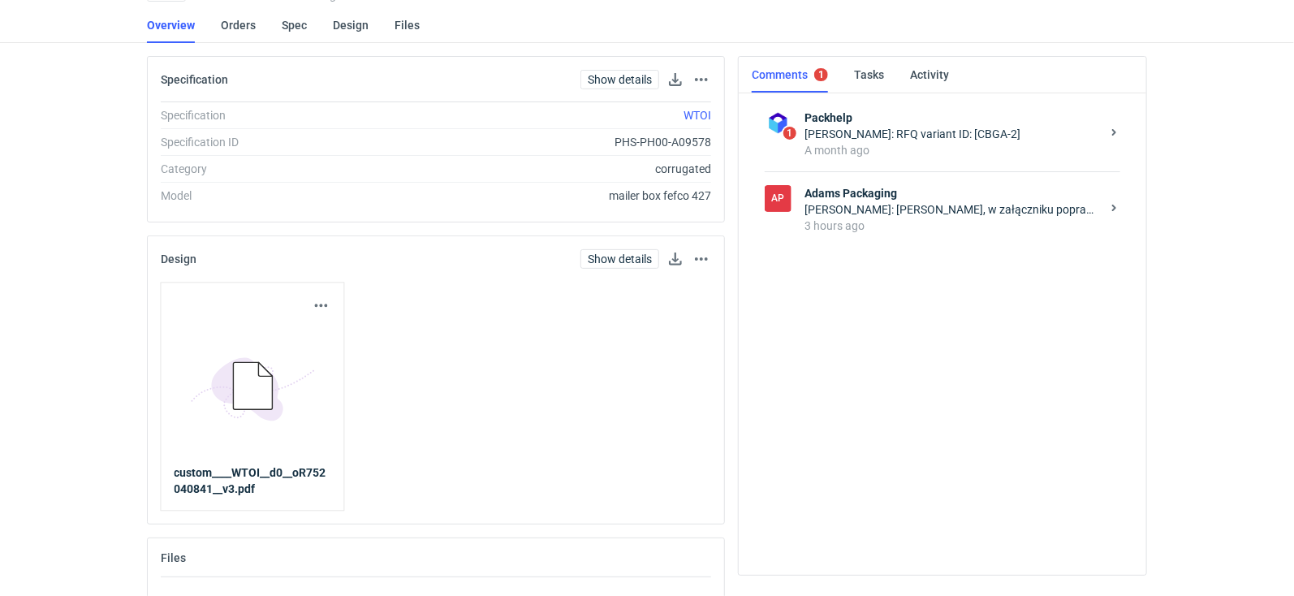
click at [897, 179] on div "AP Adams Packaging Małgorzata Nowotna: Pani Klaudio, w załączniku poprawione pl…" at bounding box center [943, 209] width 356 height 76
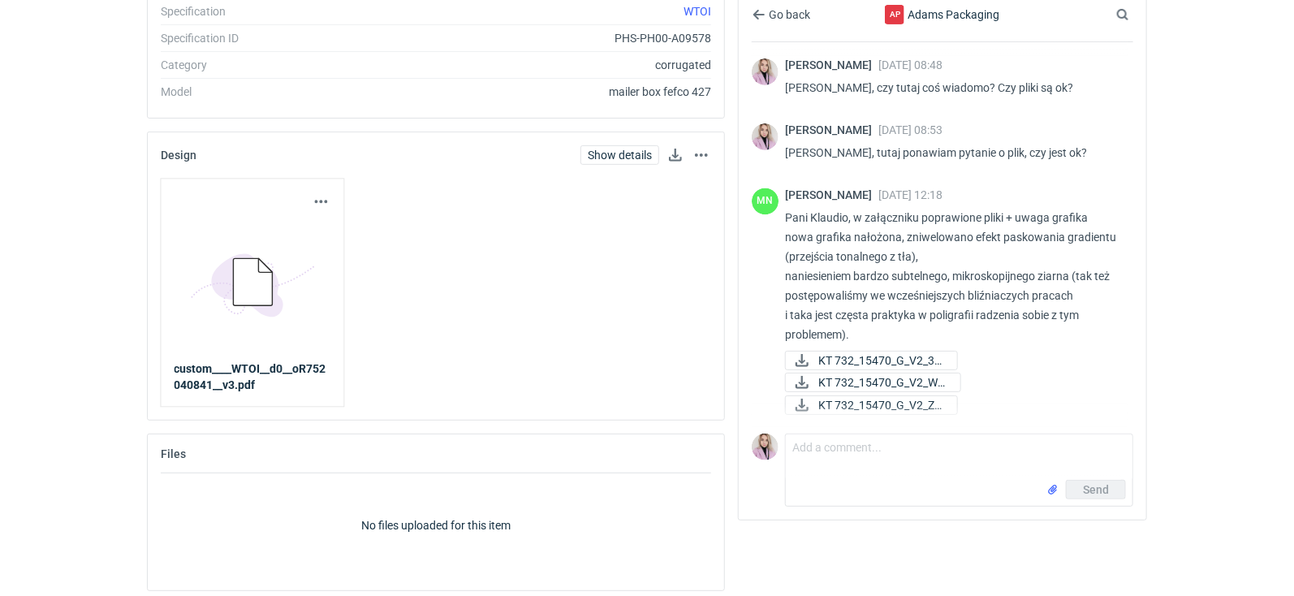
scroll to position [210, 0]
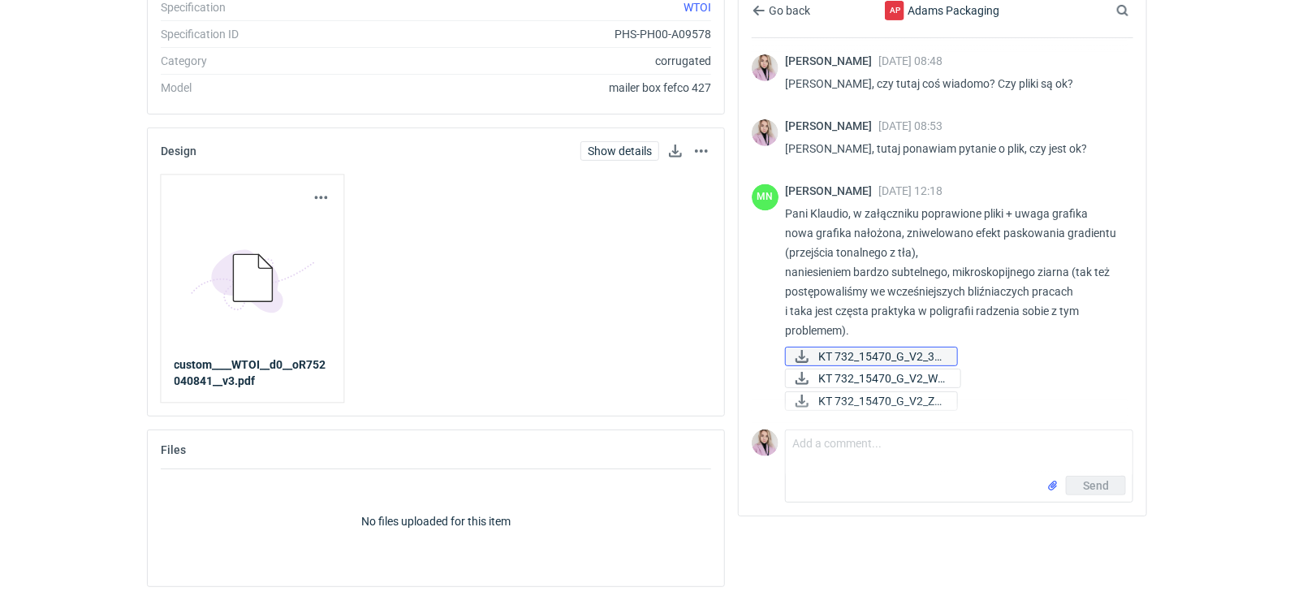
click at [872, 357] on span "KT 732_15470_G_V2_3D..." at bounding box center [882, 357] width 126 height 18
click at [991, 413] on div "MN Małgorzata Nowotna 10 Oct 2025 12:18 Pani Klaudio, w załączniku poprawione p…" at bounding box center [943, 299] width 382 height 249
click at [923, 384] on span "KT 732_15470_G_V2_WE..." at bounding box center [883, 378] width 129 height 18
click at [918, 401] on span "KT 732_15470_G_V2_ZE..." at bounding box center [882, 401] width 126 height 18
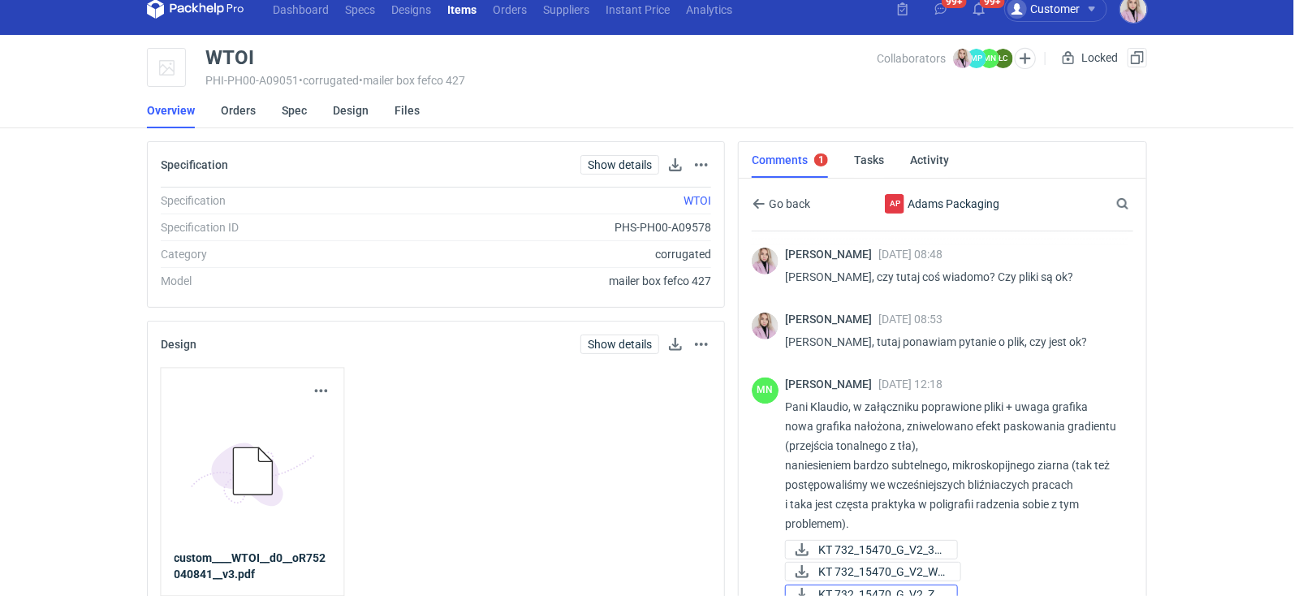
scroll to position [15, 0]
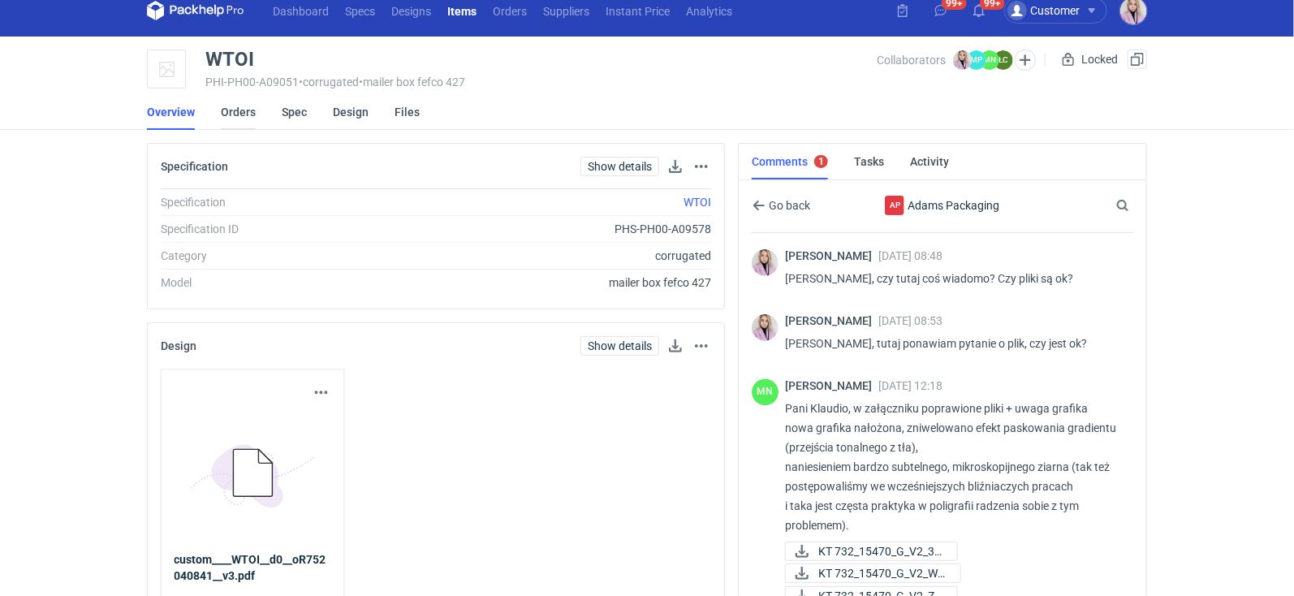
click at [238, 115] on link "Orders" at bounding box center [238, 112] width 35 height 36
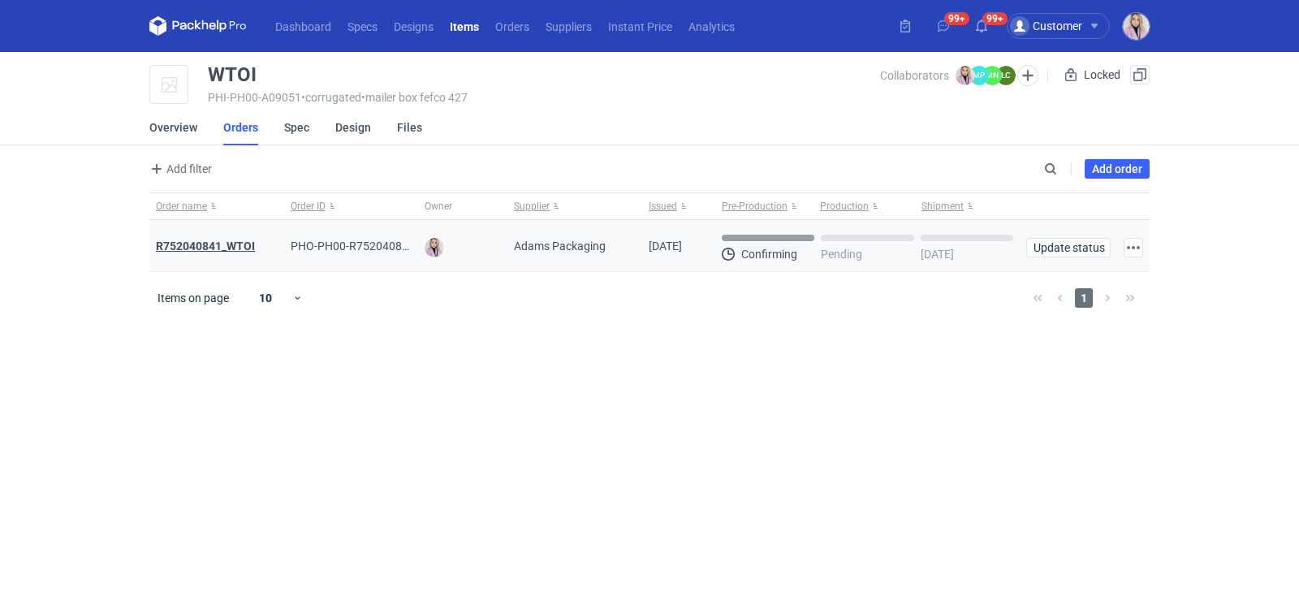
click at [223, 240] on strong "R752040841_WTOI" at bounding box center [205, 246] width 99 height 13
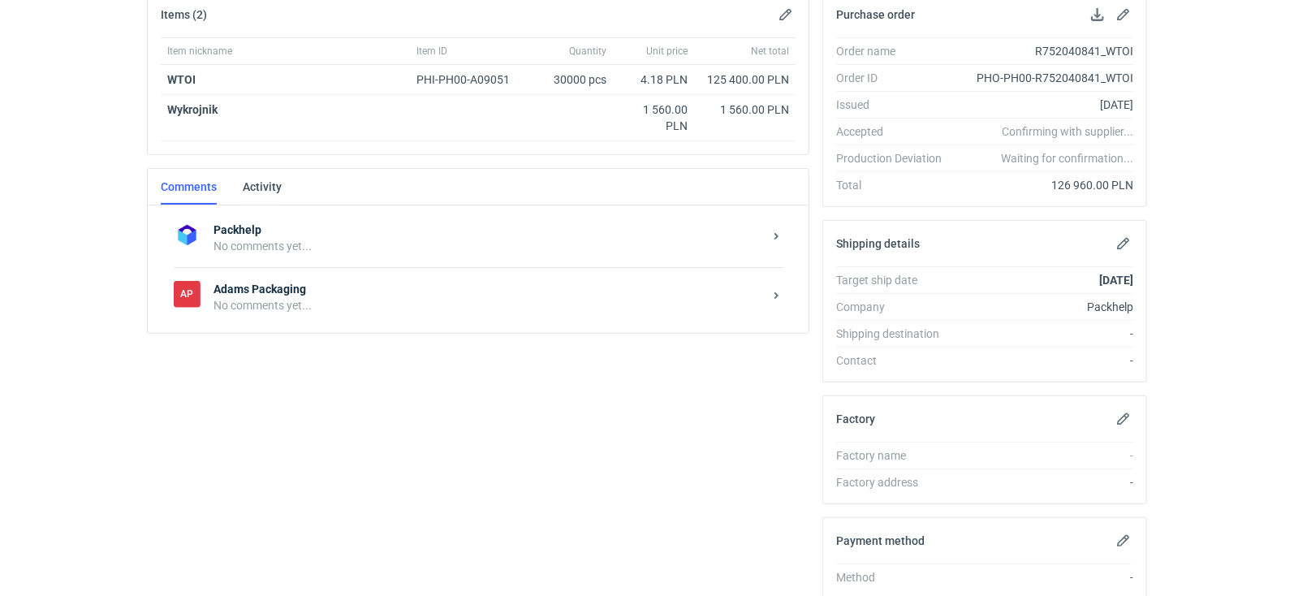
click at [296, 283] on strong "Adams Packaging" at bounding box center [489, 289] width 550 height 16
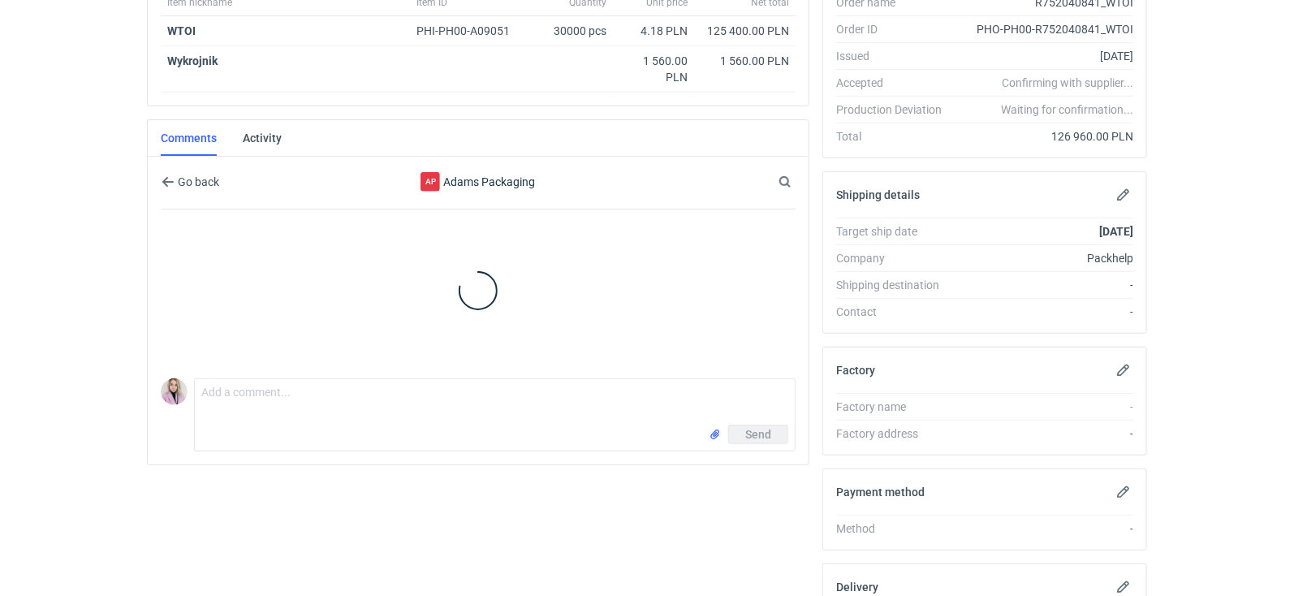
scroll to position [338, 0]
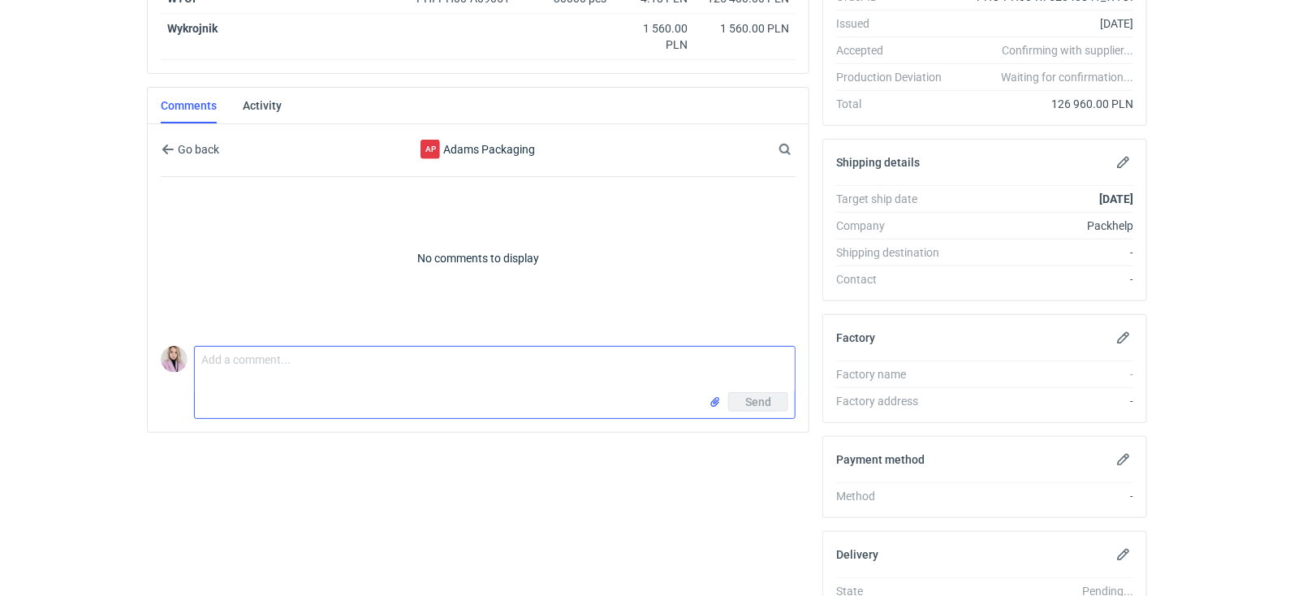
click at [258, 384] on textarea "Comment message" at bounding box center [495, 369] width 600 height 45
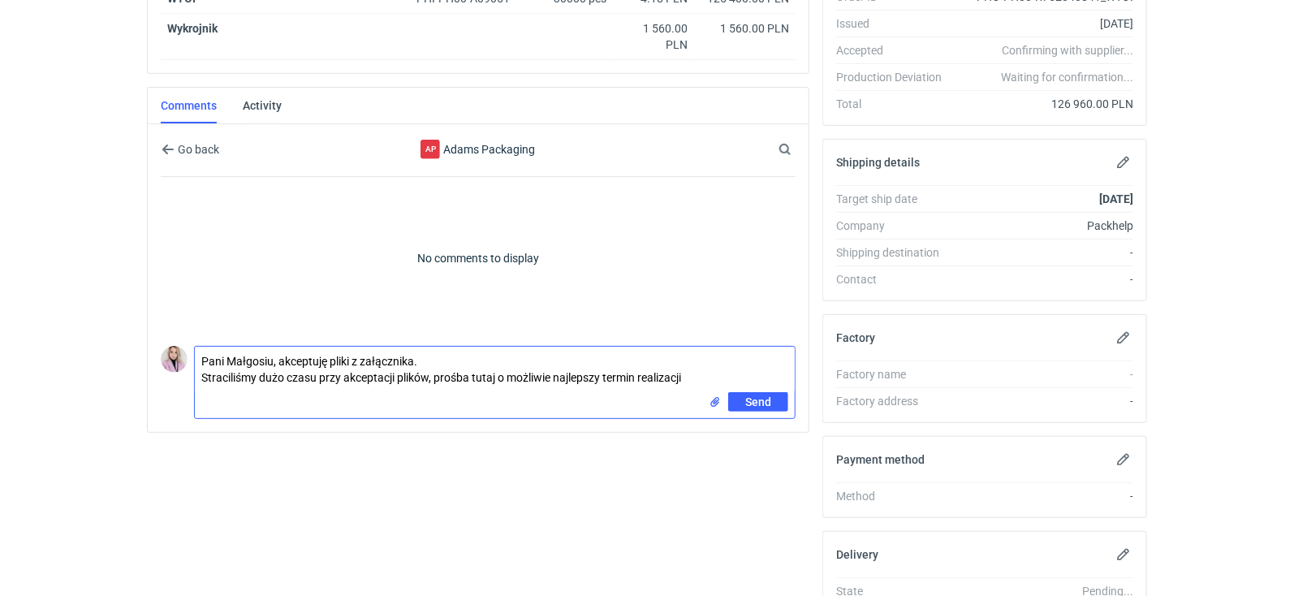
type textarea "Pani Małgosiu, akceptuję pliki z załącznika. Straciliśmy dużo czasu przy akcept…"
click at [718, 396] on input "file" at bounding box center [715, 402] width 13 height 17
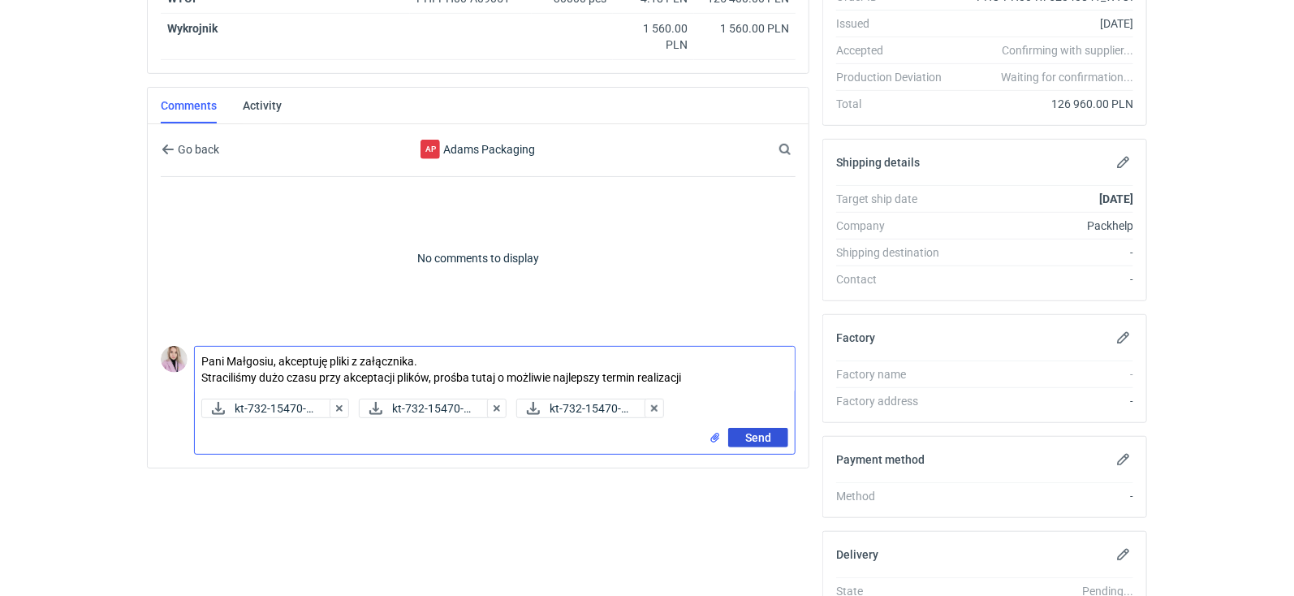
click at [759, 428] on button "Send" at bounding box center [758, 437] width 60 height 19
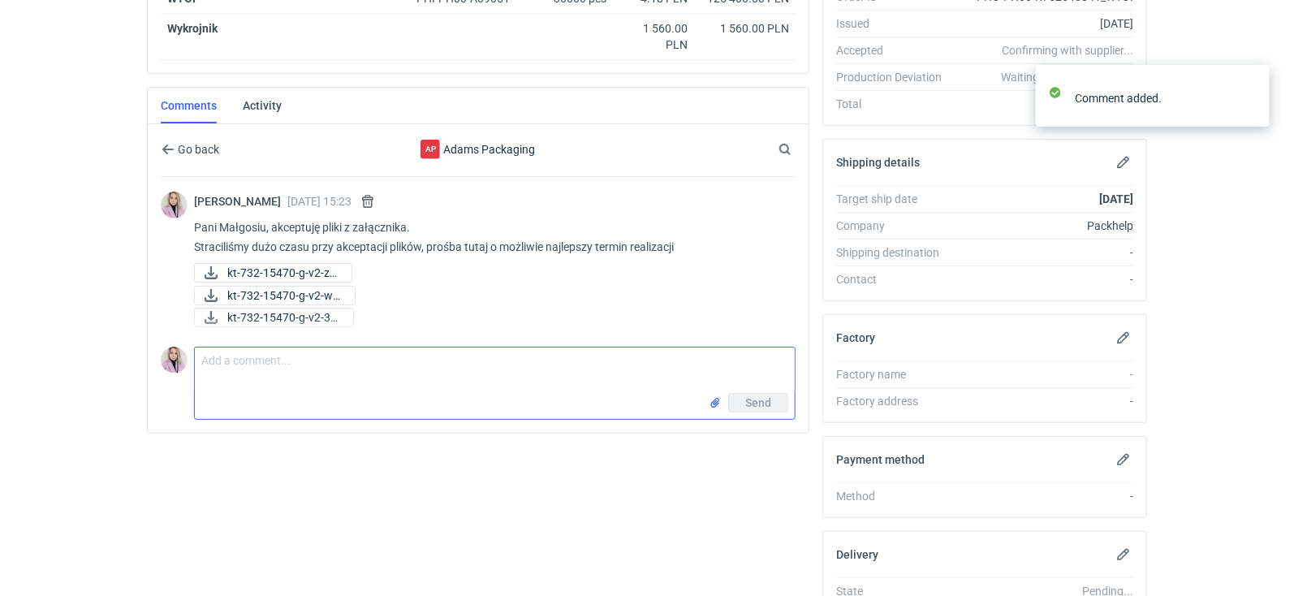
scroll to position [0, 0]
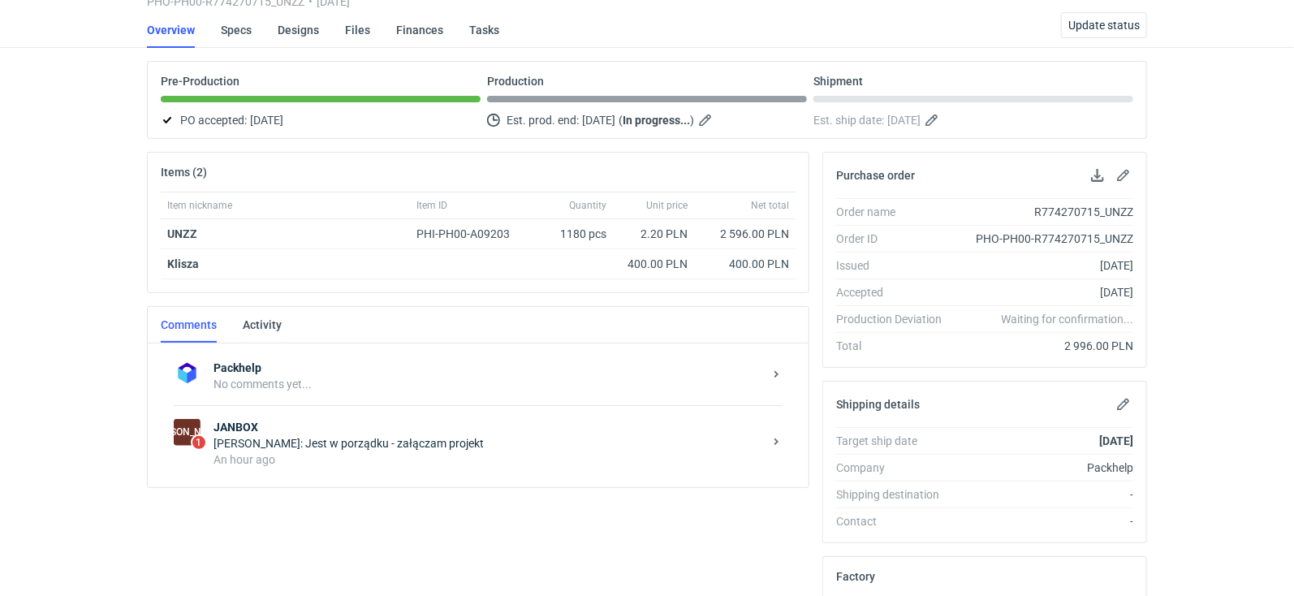
click at [344, 435] on div "Sylwia Cichórz: Jest w porządku - załączam projekt" at bounding box center [489, 443] width 550 height 16
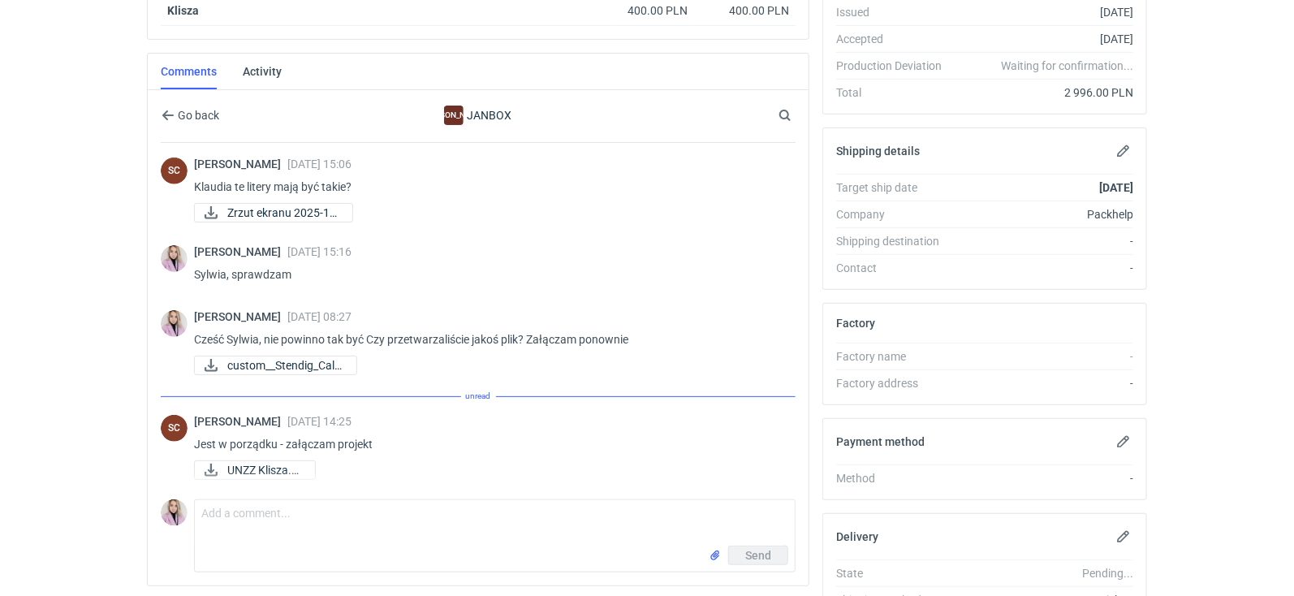
scroll to position [398, 0]
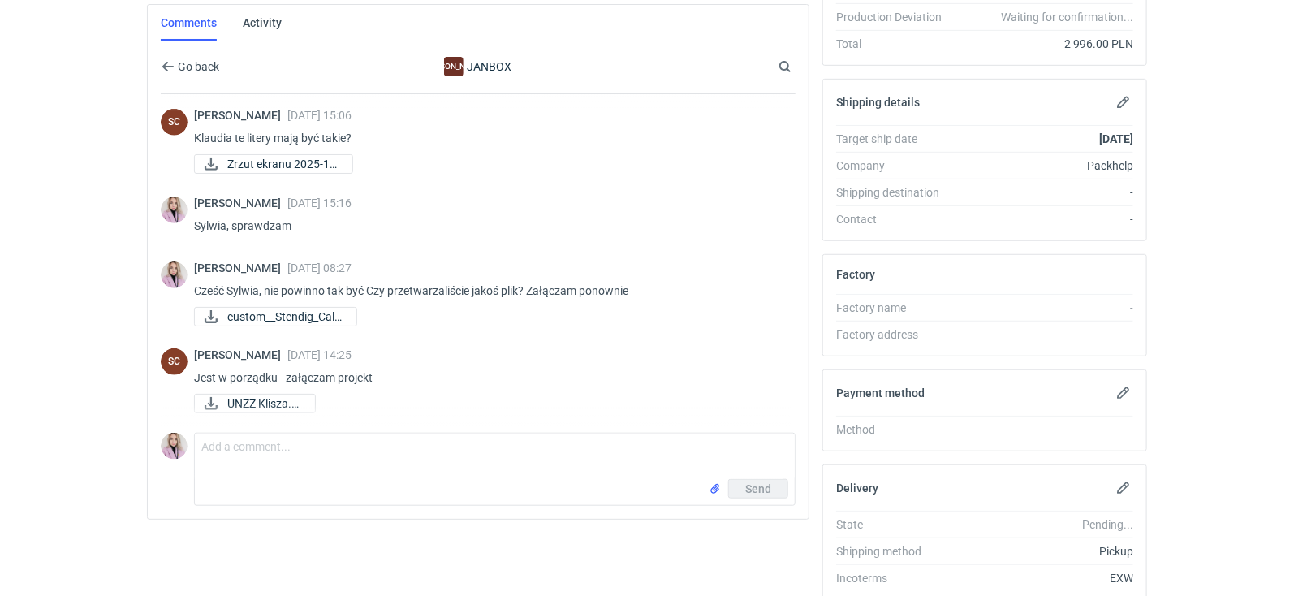
click at [274, 426] on div "Comment message Send" at bounding box center [478, 466] width 635 height 80
click at [284, 387] on div "Sylwia Cichórz 10 Oct 2025 14:25 Jest w porządku - załączam projekt UNZZ Klisza…" at bounding box center [488, 382] width 589 height 68
click at [275, 395] on span "UNZZ Klisza.pdf" at bounding box center [264, 404] width 75 height 18
click at [287, 436] on textarea "Comment message" at bounding box center [495, 456] width 600 height 45
type textarea "OK"
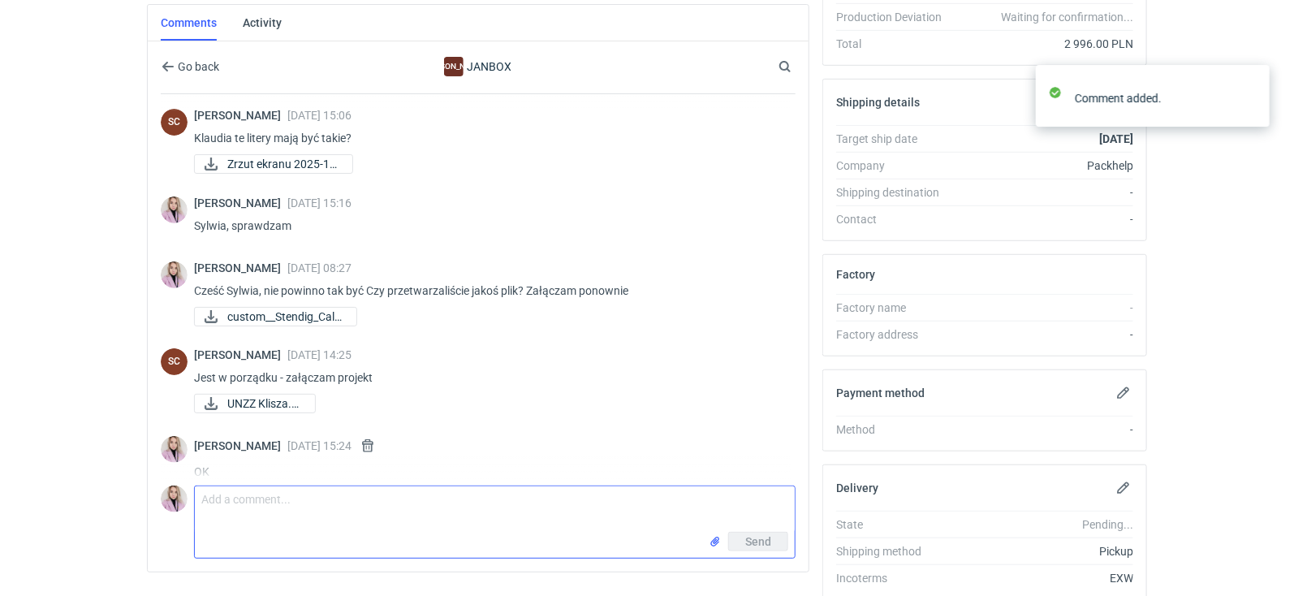
scroll to position [18, 0]
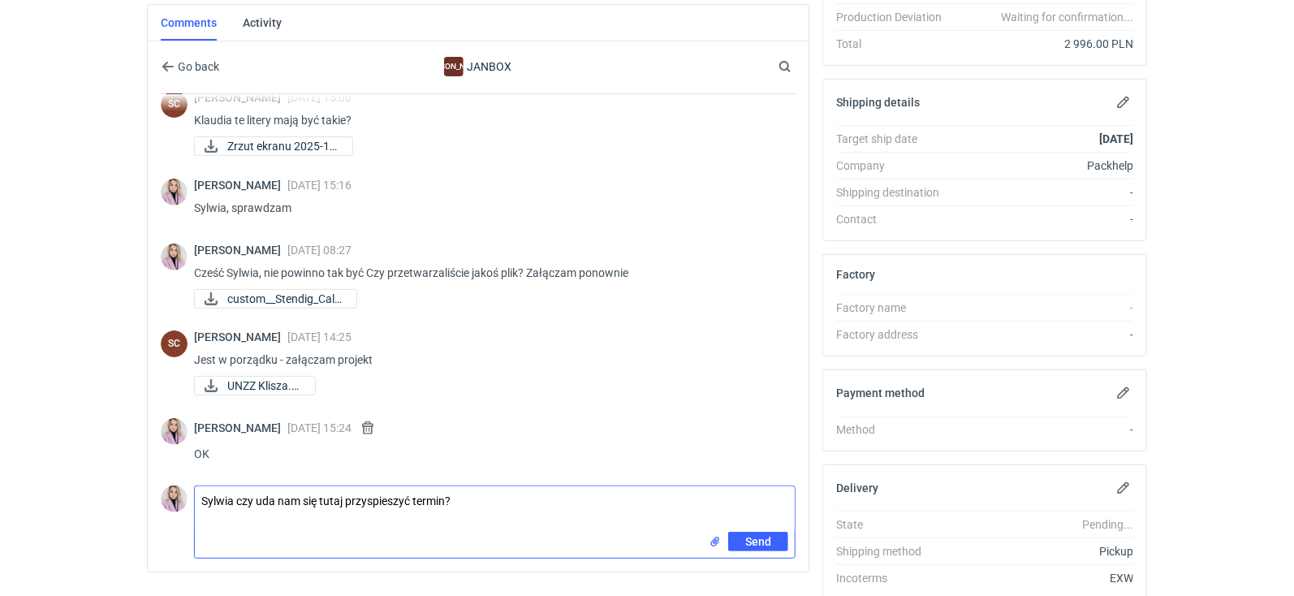
type textarea "Sylwia czy uda nam się tutaj przyspieszyć termin?"
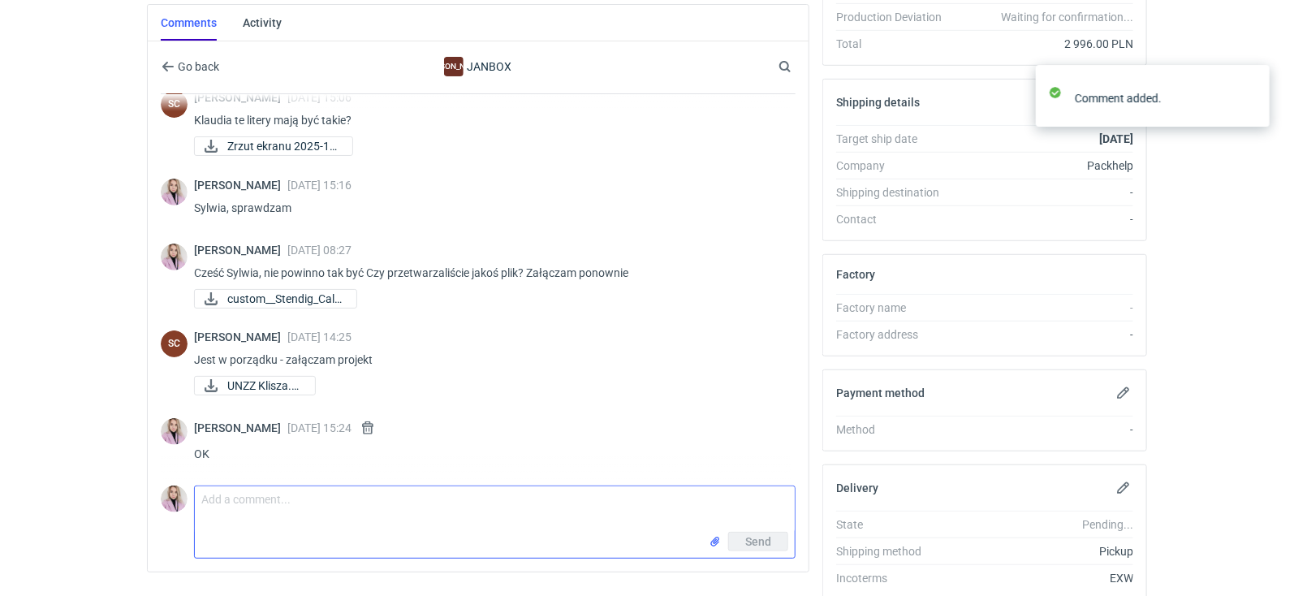
scroll to position [89, 0]
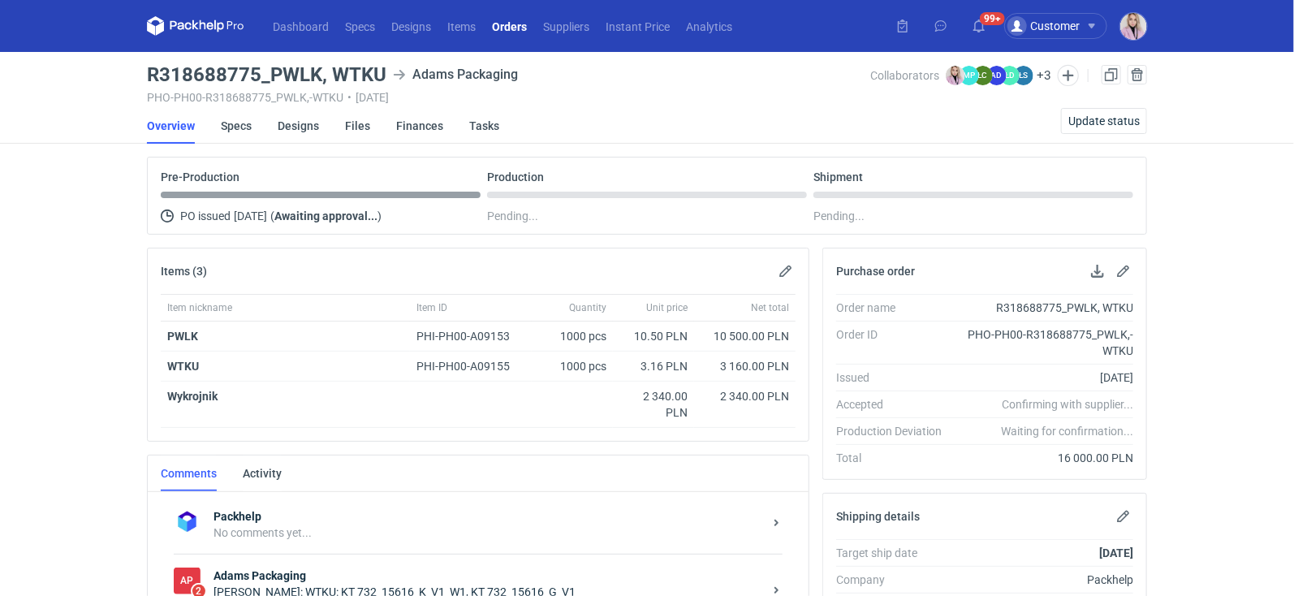
click at [379, 78] on h3 "R318688775_PWLK, WTKU" at bounding box center [267, 74] width 240 height 19
copy h3
click at [354, 70] on h3 "R318688775_PWLK, WTKU" at bounding box center [267, 74] width 240 height 19
click at [353, 70] on h3 "R318688775_PWLK, WTKU" at bounding box center [267, 74] width 240 height 19
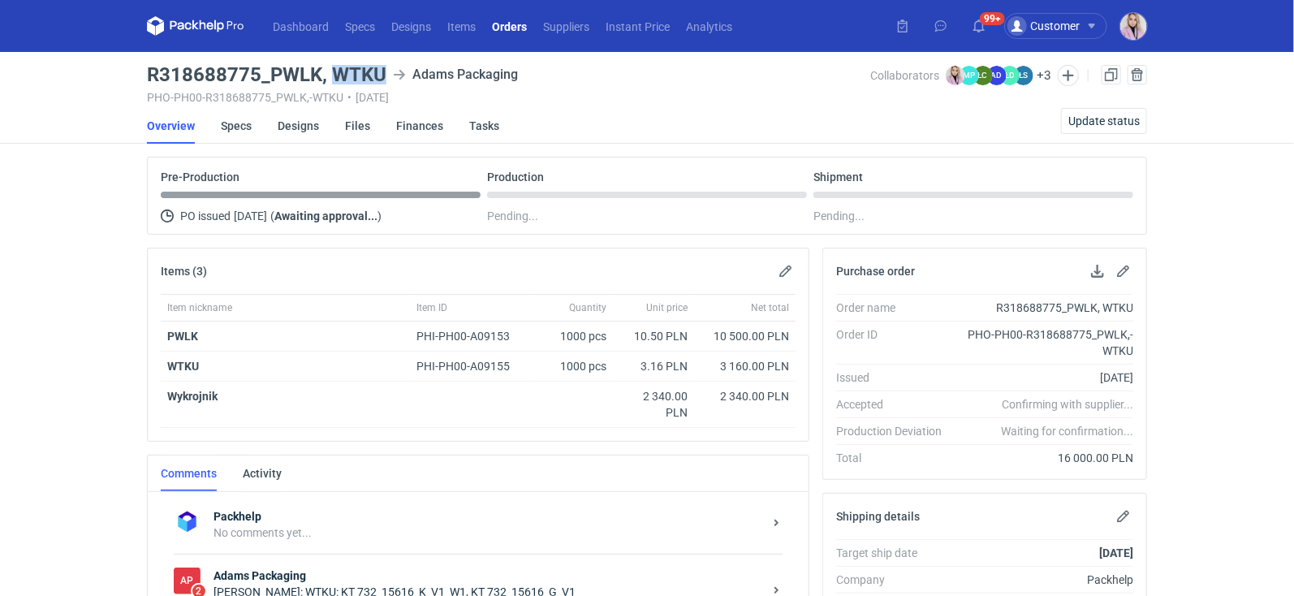
copy h3 "WTKU"
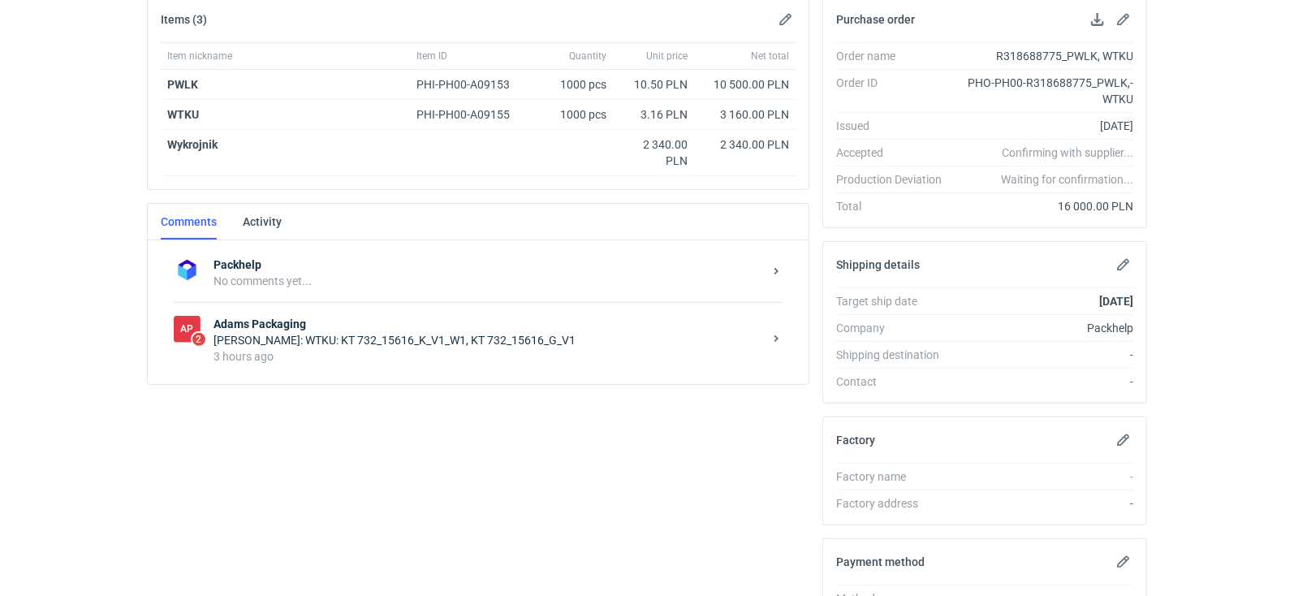
click at [360, 319] on strong "Adams Packaging" at bounding box center [489, 324] width 550 height 16
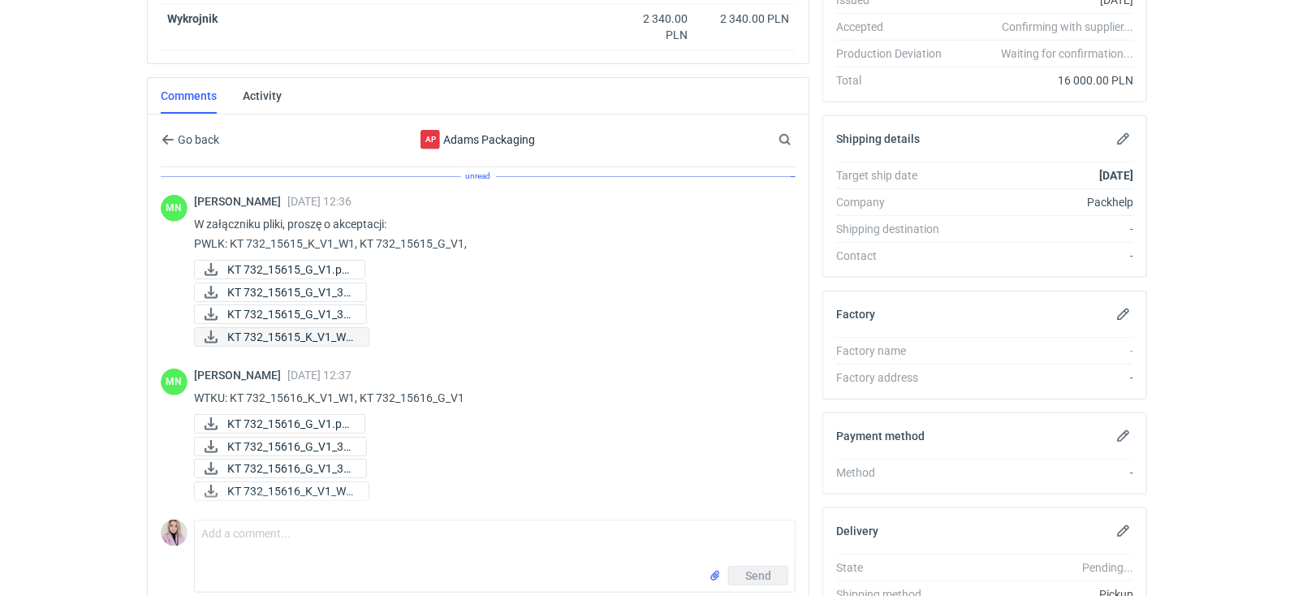
scroll to position [393, 0]
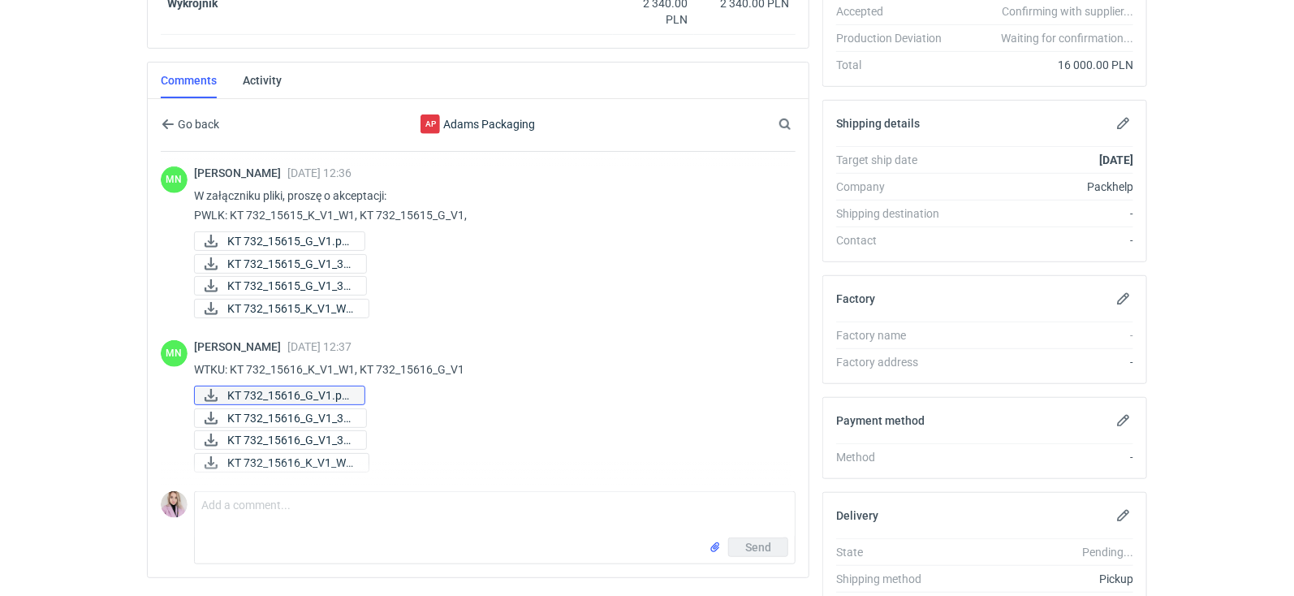
click at [280, 391] on span "KT 732_15616_G_V1.pd..." at bounding box center [289, 396] width 124 height 18
click at [291, 413] on span "KT 732_15616_G_V1_3D..." at bounding box center [290, 418] width 126 height 18
click at [287, 435] on span "KT 732_15616_G_V1_3D..." at bounding box center [290, 440] width 126 height 18
click at [291, 460] on span "KT 732_15616_K_V1_W1..." at bounding box center [291, 463] width 128 height 18
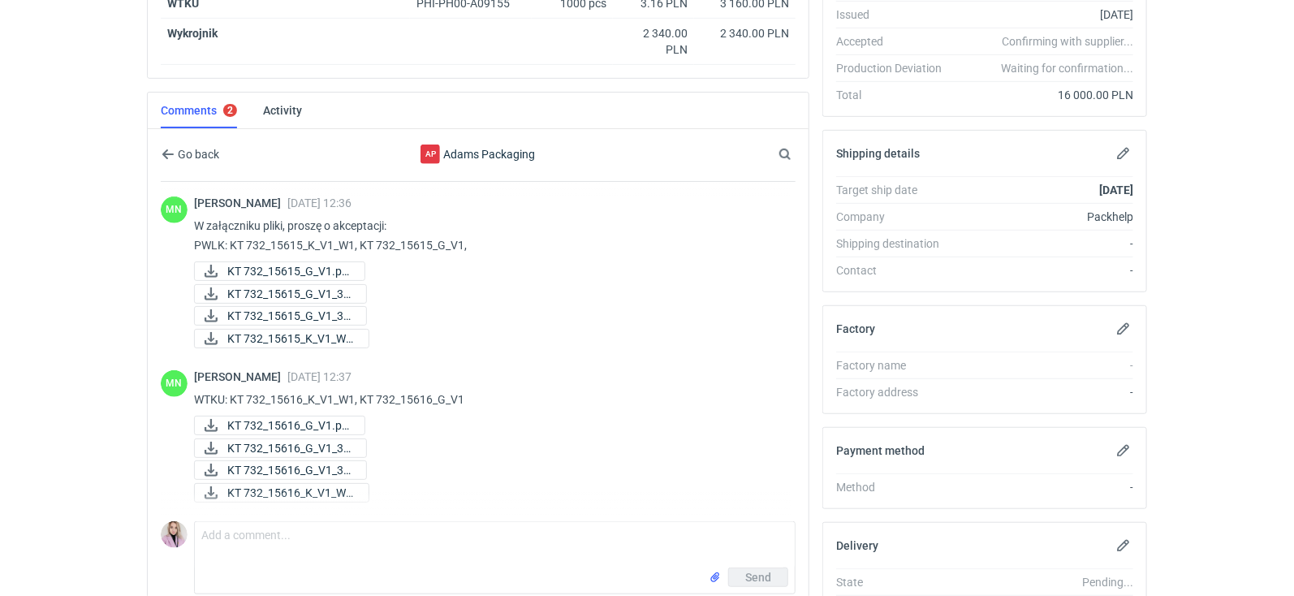
scroll to position [354, 0]
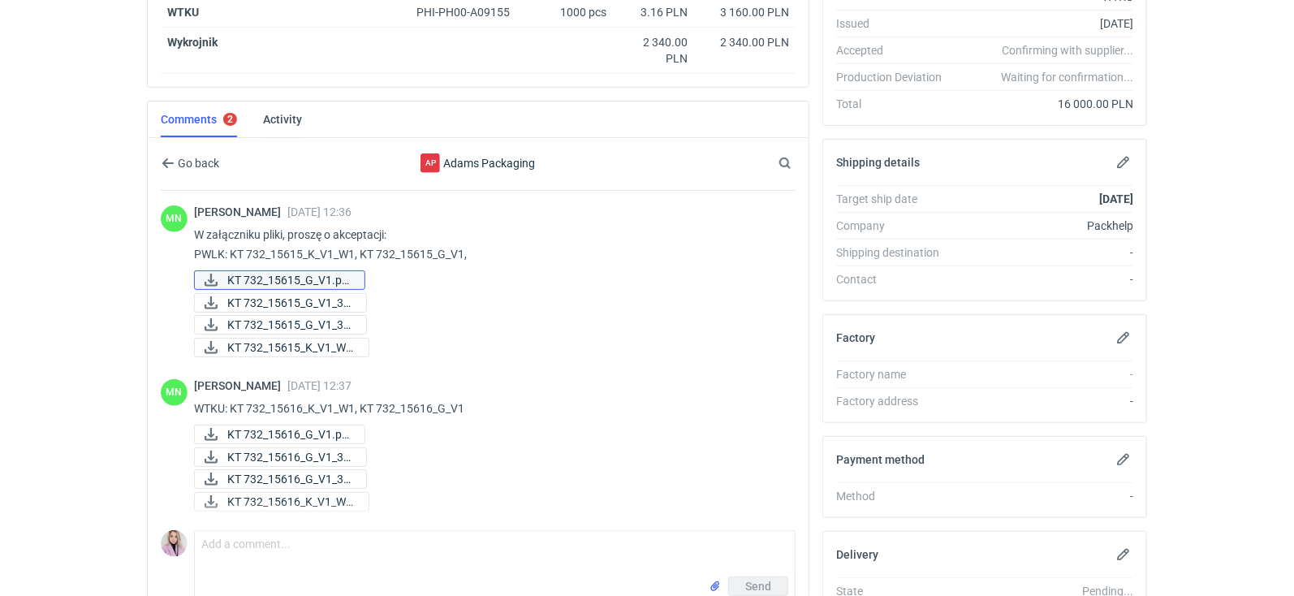
click at [300, 271] on span "KT 732_15615_G_V1.pd..." at bounding box center [289, 280] width 124 height 18
click at [297, 294] on span "KT 732_15615_G_V1_3D..." at bounding box center [290, 303] width 126 height 18
click at [296, 316] on span "KT 732_15615_G_V1_3D..." at bounding box center [290, 325] width 126 height 18
click at [297, 342] on span "KT 732_15615_K_V1_W1..." at bounding box center [291, 348] width 128 height 18
click at [266, 534] on textarea "Comment message" at bounding box center [495, 553] width 600 height 45
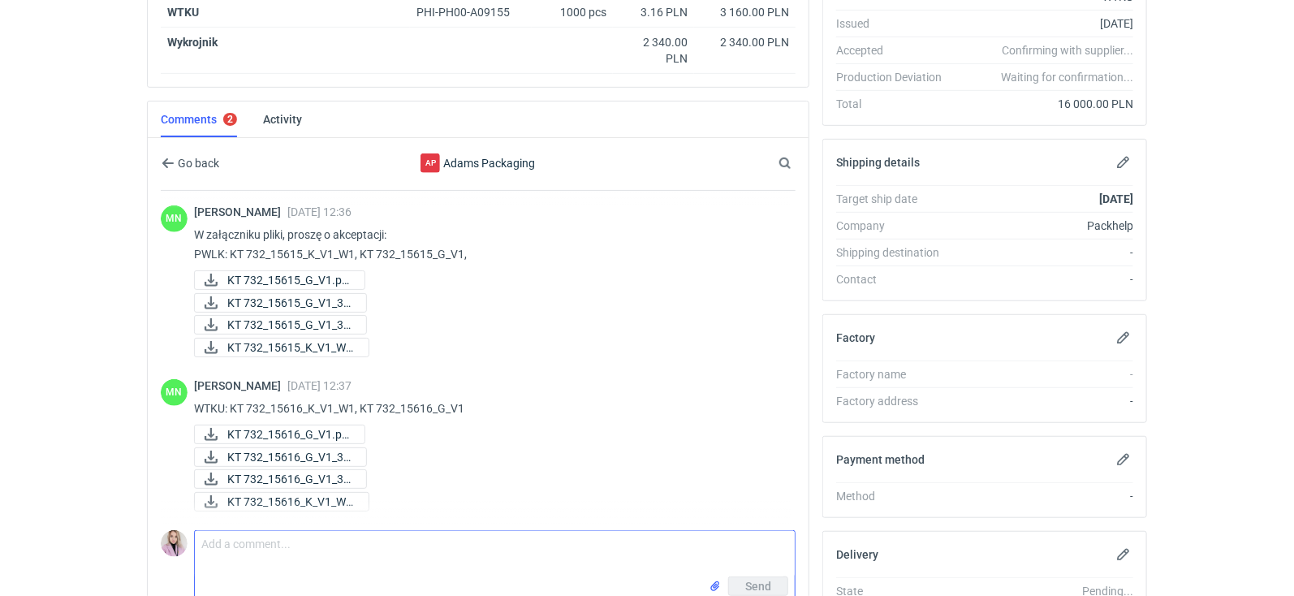
scroll to position [379, 0]
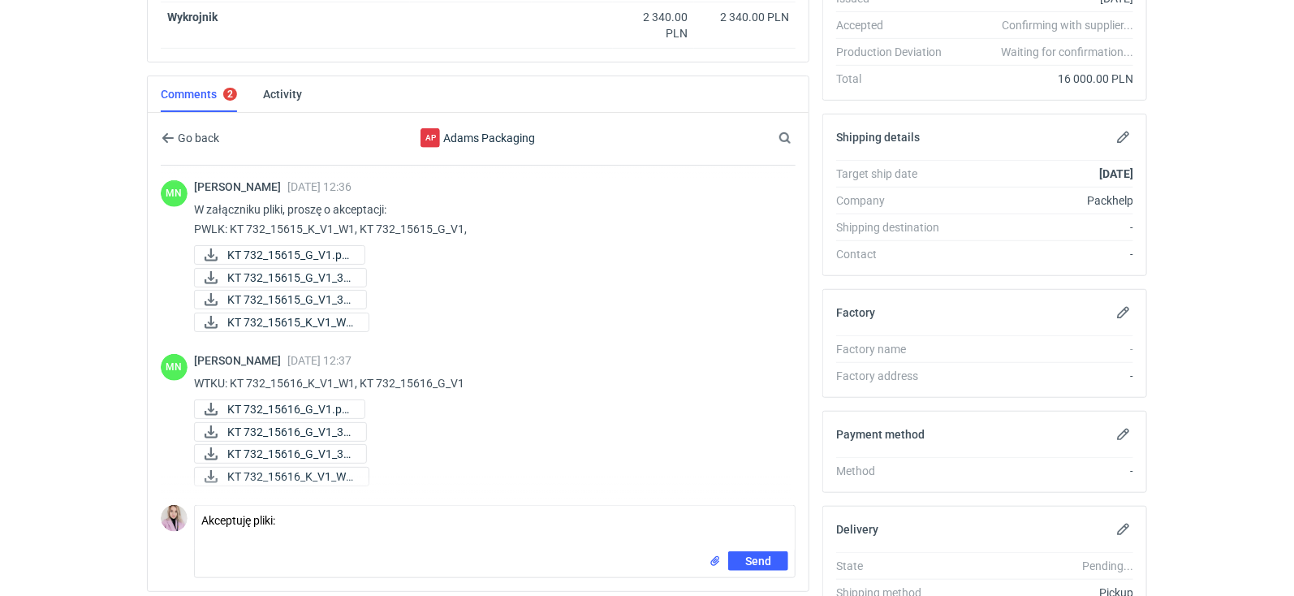
click at [295, 227] on p "W załączniku pliki, proszę o akceptacji: PWLK: KT 732_15615_K_V1_W1, KT 732_156…" at bounding box center [488, 219] width 589 height 39
copy div "PWLK: KT 732_15615_K_V1_W1, KT 732_15615_G_V1,"
click at [223, 538] on textarea "Akceptuję pliki:" at bounding box center [495, 528] width 600 height 45
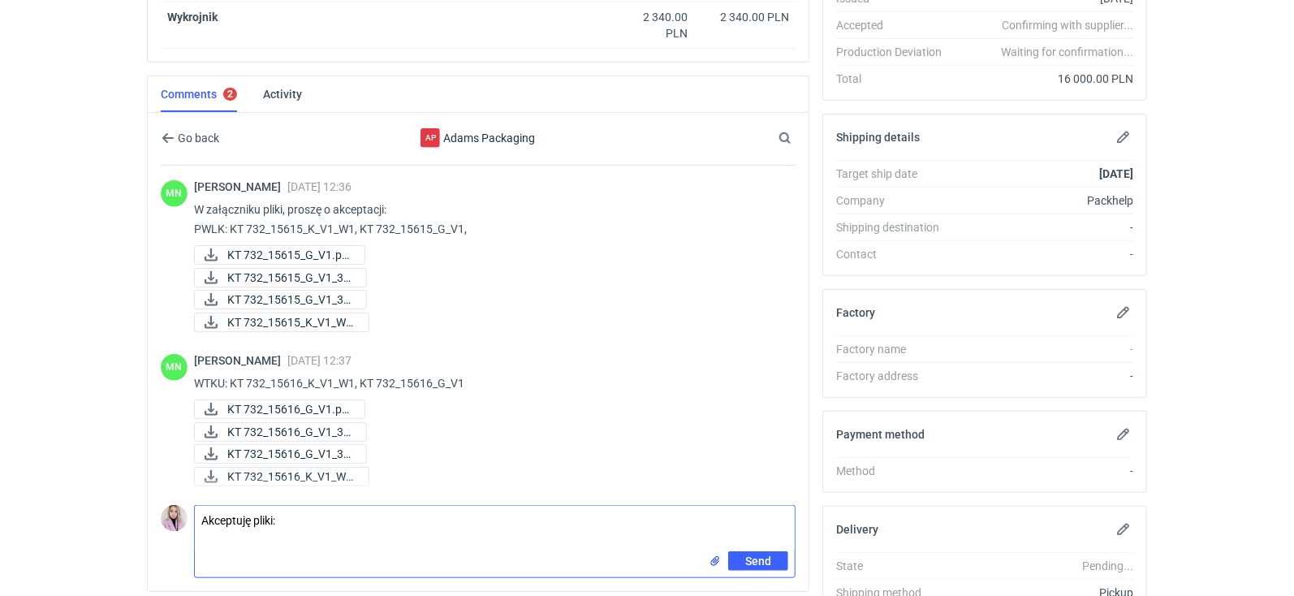
paste textarea "PWLK: KT 732_15615_K_V1_W1, KT 732_15615_G_V1,"
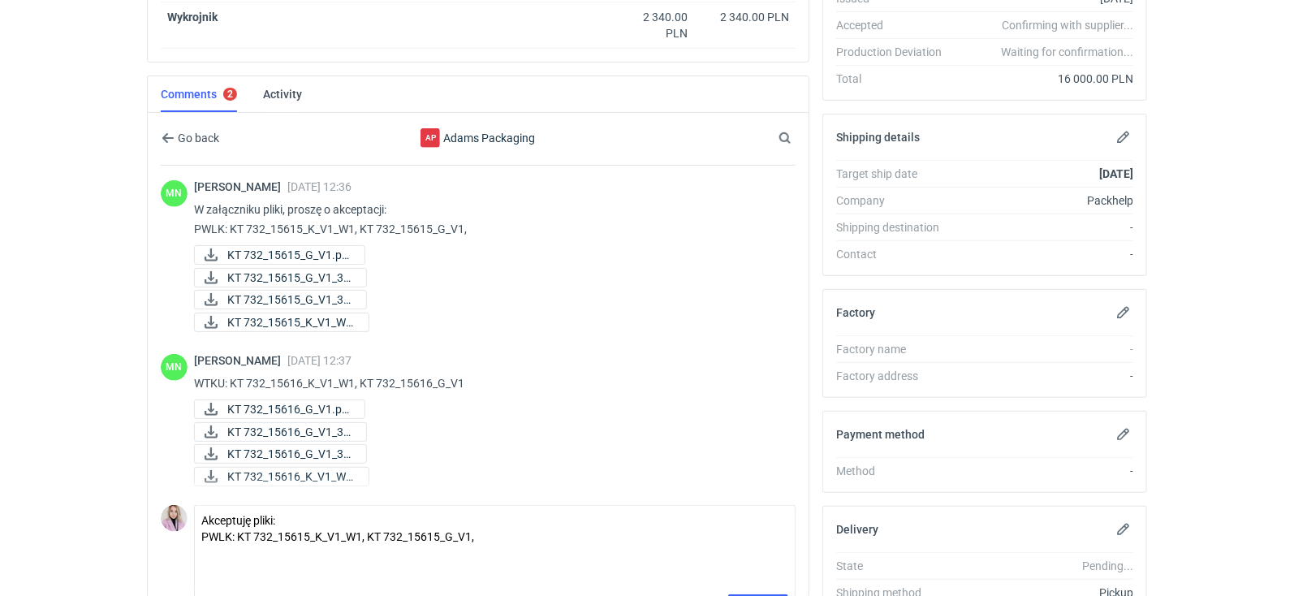
click at [234, 379] on p "WTKU: KT 732_15616_K_V1_W1, KT 732_15616_G_V1" at bounding box center [488, 383] width 589 height 19
copy div "WTKU: KT 732_15616_K_V1_W1, KT 732_15616_G_V1"
click at [218, 549] on textarea "Akceptuję pliki: PWLK: KT 732_15615_K_V1_W1, KT 732_15615_G_V1," at bounding box center [495, 550] width 600 height 89
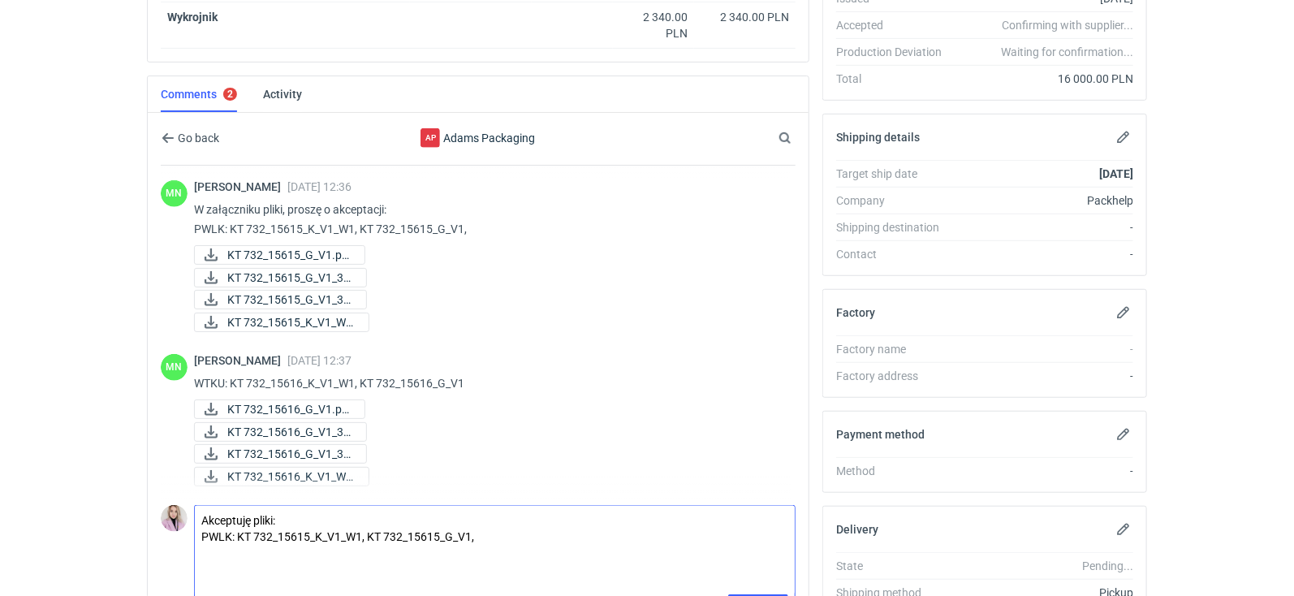
paste textarea "WTKU: KT 732_15616_K_V1_W1, KT 732_15616_G_V1"
type textarea "Akceptuję pliki: PWLK: KT 732_15615_K_V1_W1, KT 732_15615_G_V1, WTKU: KT 732_15…"
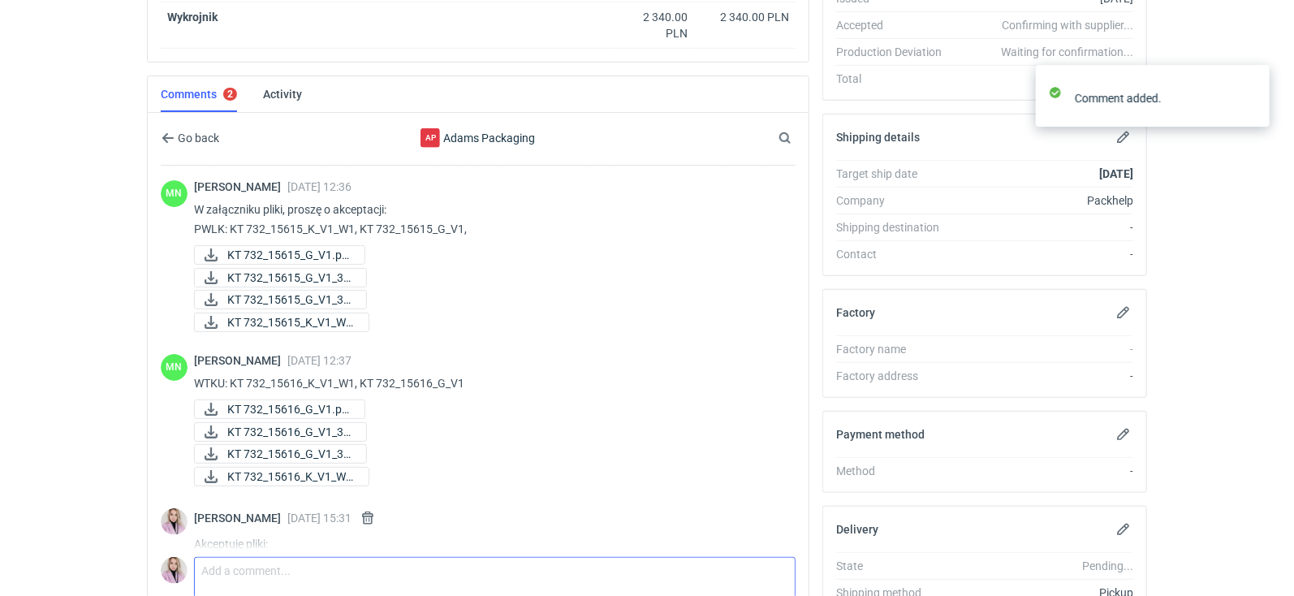
scroll to position [58, 0]
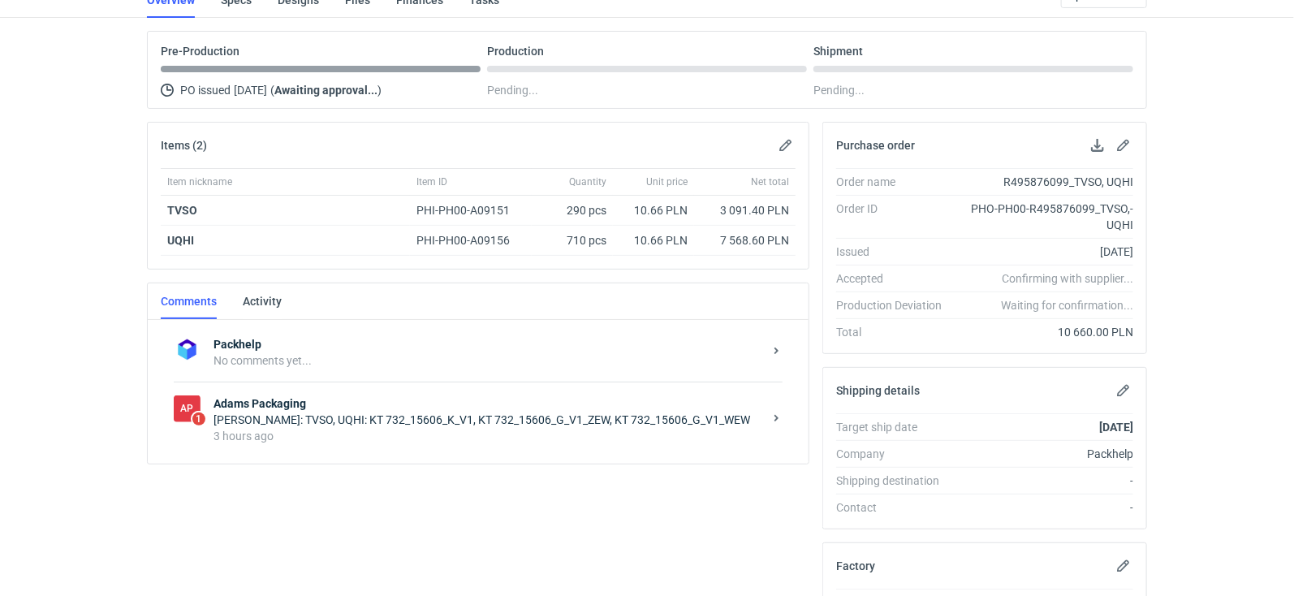
scroll to position [131, 0]
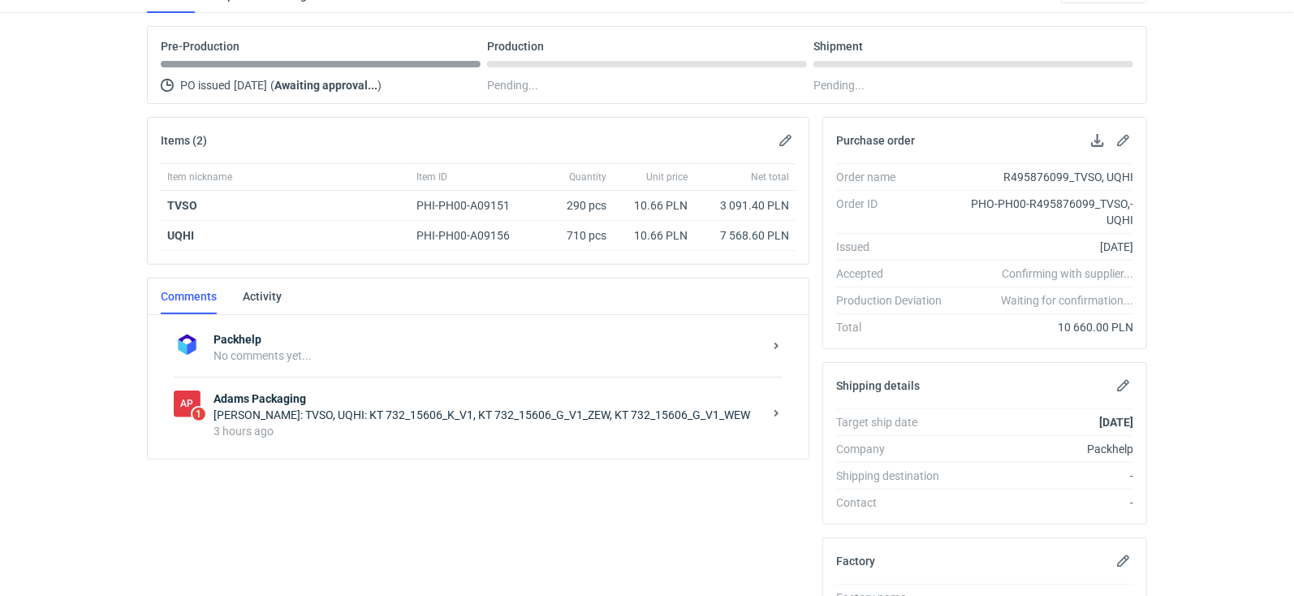
click at [349, 414] on div "Małgorzata Nowotna: TVSO, UQHI: KT 732_15606_K_V1, KT 732_15606_G_V1_ZEW, KT 73…" at bounding box center [489, 415] width 550 height 16
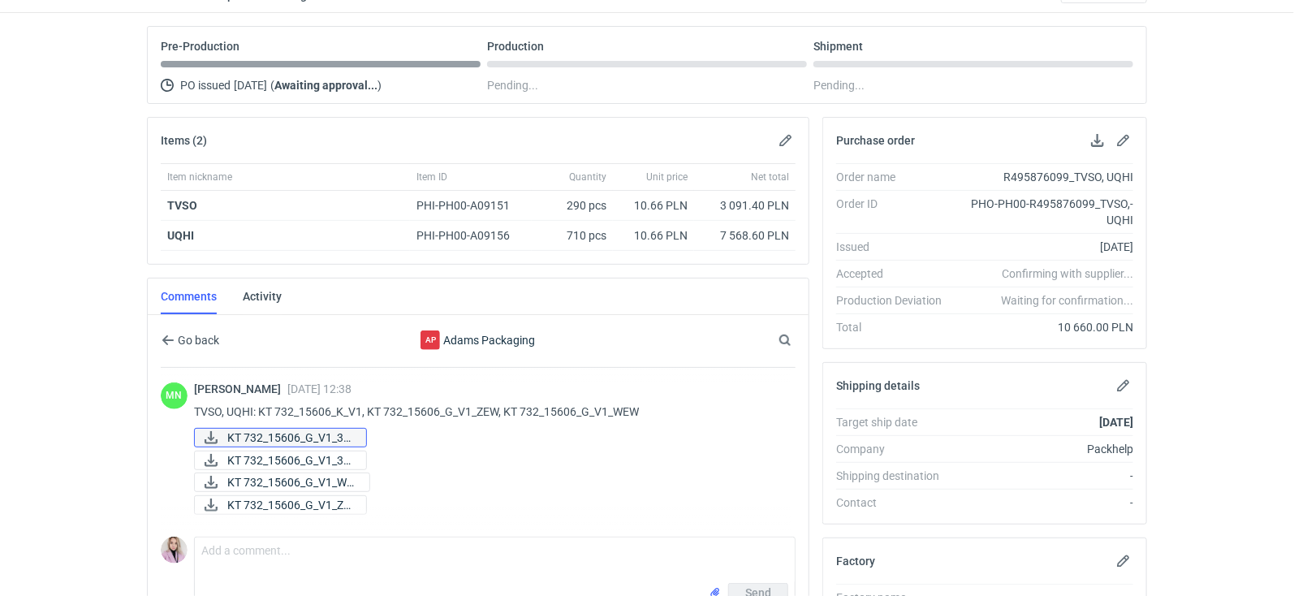
click at [282, 439] on span "KT 732_15606_G_V1_3D..." at bounding box center [290, 438] width 126 height 18
click at [309, 455] on span "KT 732_15606_G_V1_3D..." at bounding box center [290, 461] width 126 height 18
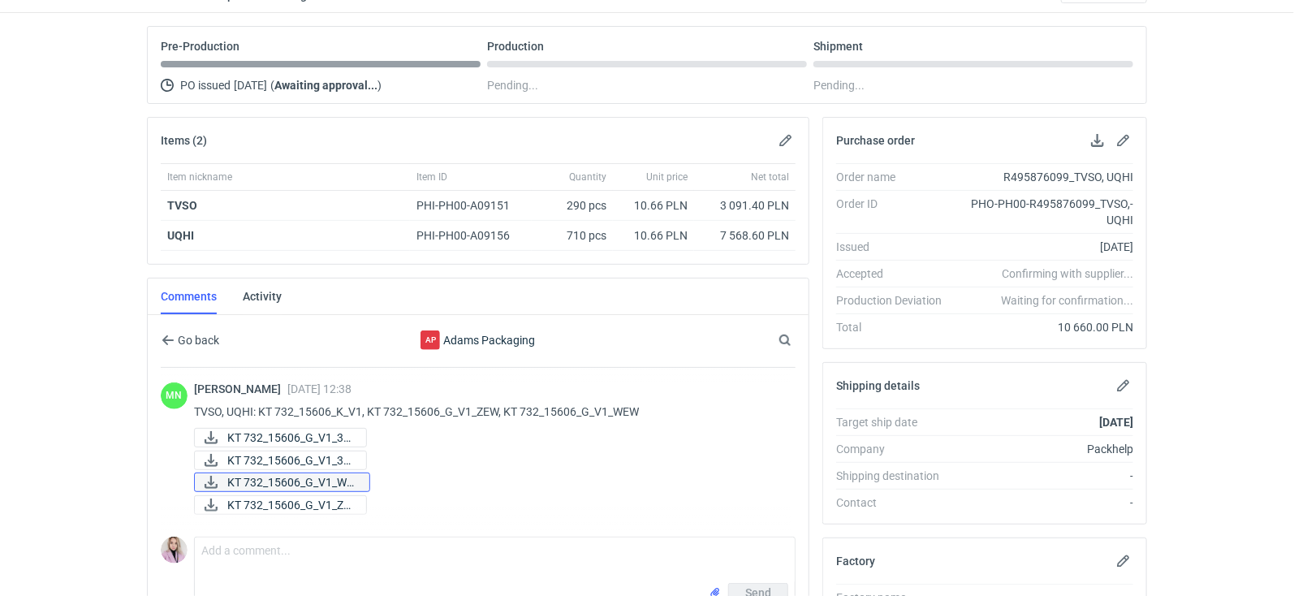
click at [295, 474] on span "KT 732_15606_G_V1_WE..." at bounding box center [291, 482] width 129 height 18
click at [294, 499] on span "KT 732_15606_G_V1_ZE..." at bounding box center [290, 505] width 126 height 18
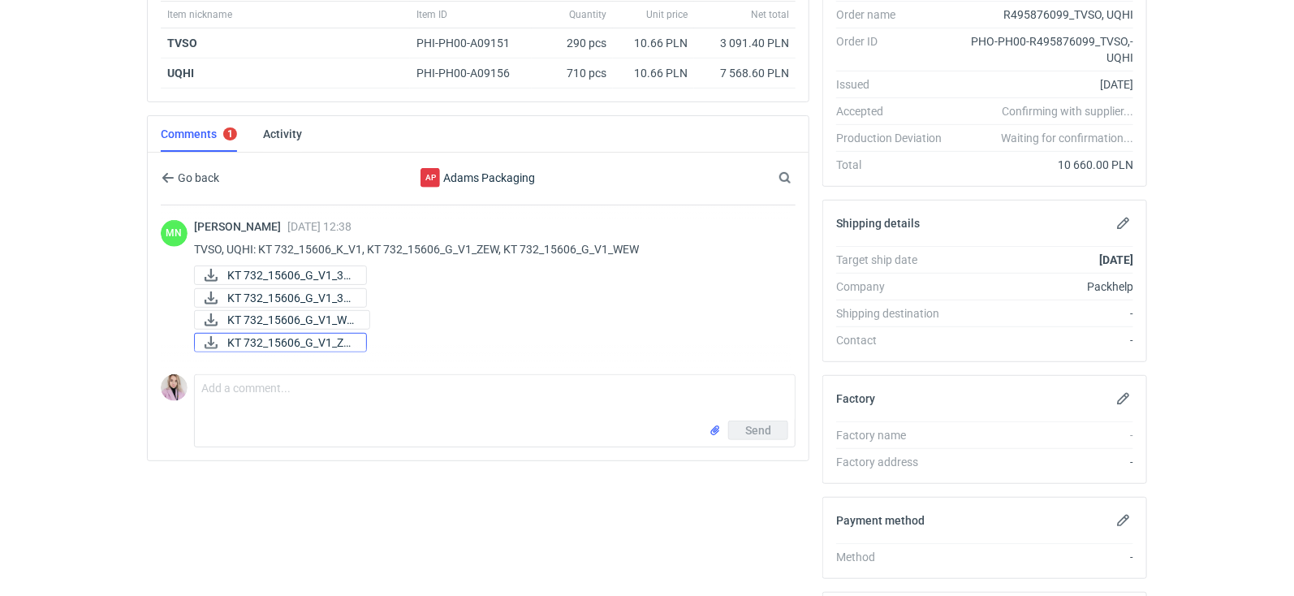
scroll to position [318, 0]
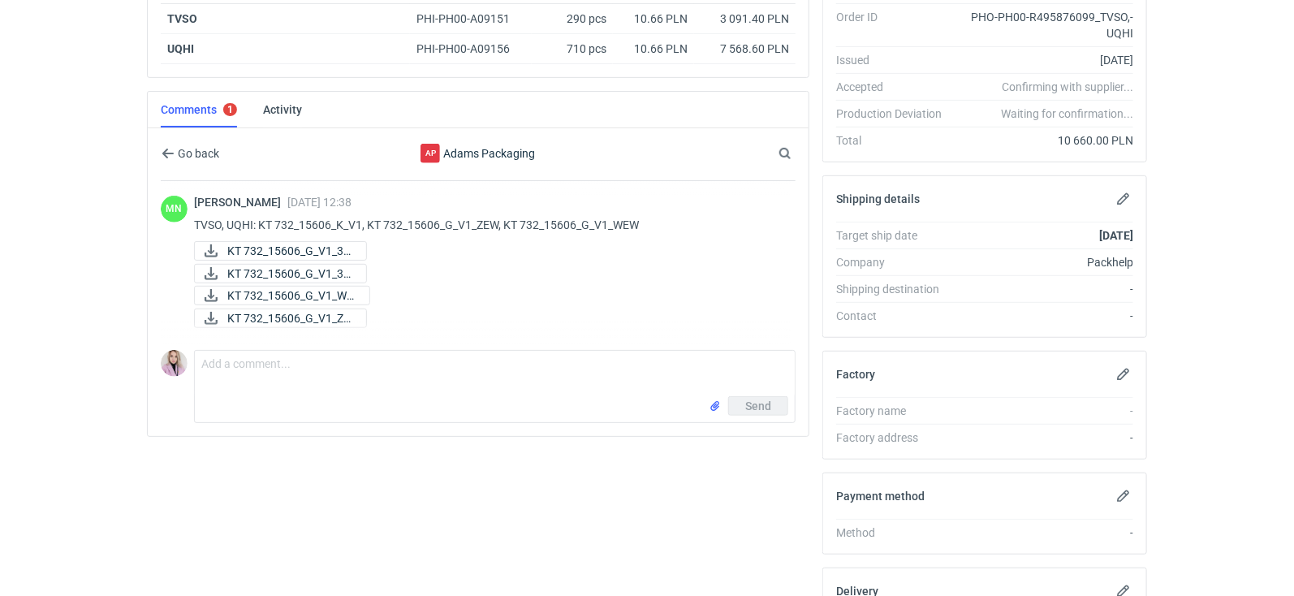
click at [220, 217] on p "TVSO, UQHI: KT 732_15606_K_V1, KT 732_15606_G_V1_ZEW, KT 732_15606_G_V1_WEW" at bounding box center [488, 224] width 589 height 19
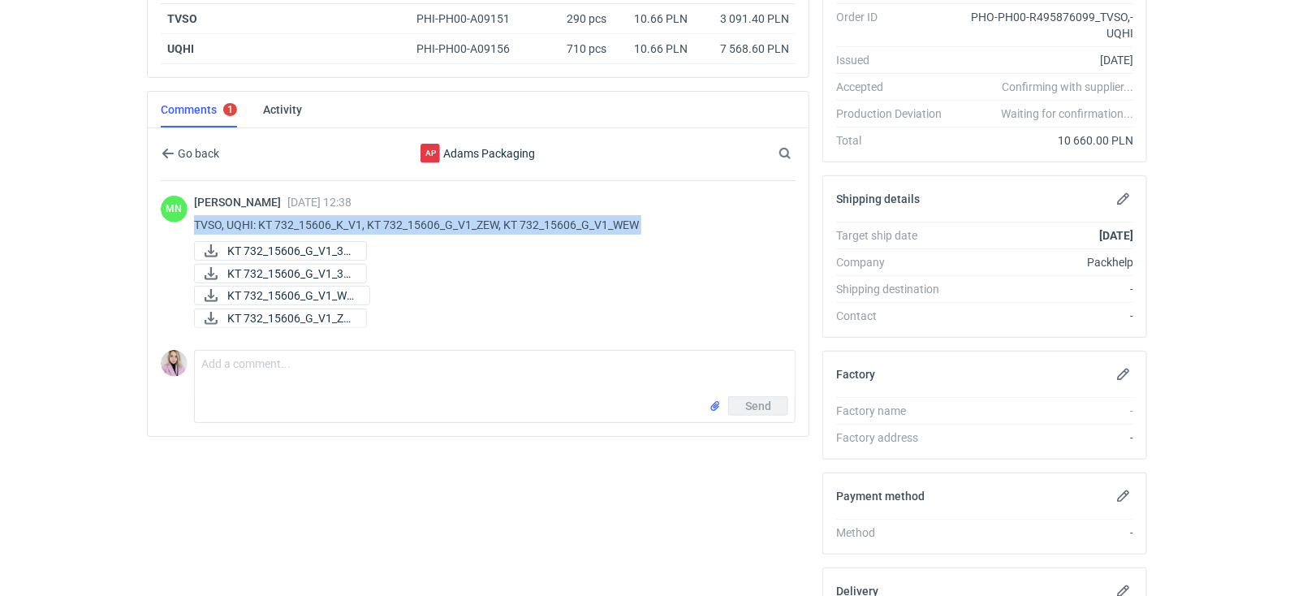
click at [220, 217] on p "TVSO, UQHI: KT 732_15606_K_V1, KT 732_15606_G_V1_ZEW, KT 732_15606_G_V1_WEW" at bounding box center [488, 224] width 589 height 19
copy div "TVSO, UQHI: KT 732_15606_K_V1, KT 732_15606_G_V1_ZEW, KT 732_15606_G_V1_WEW"
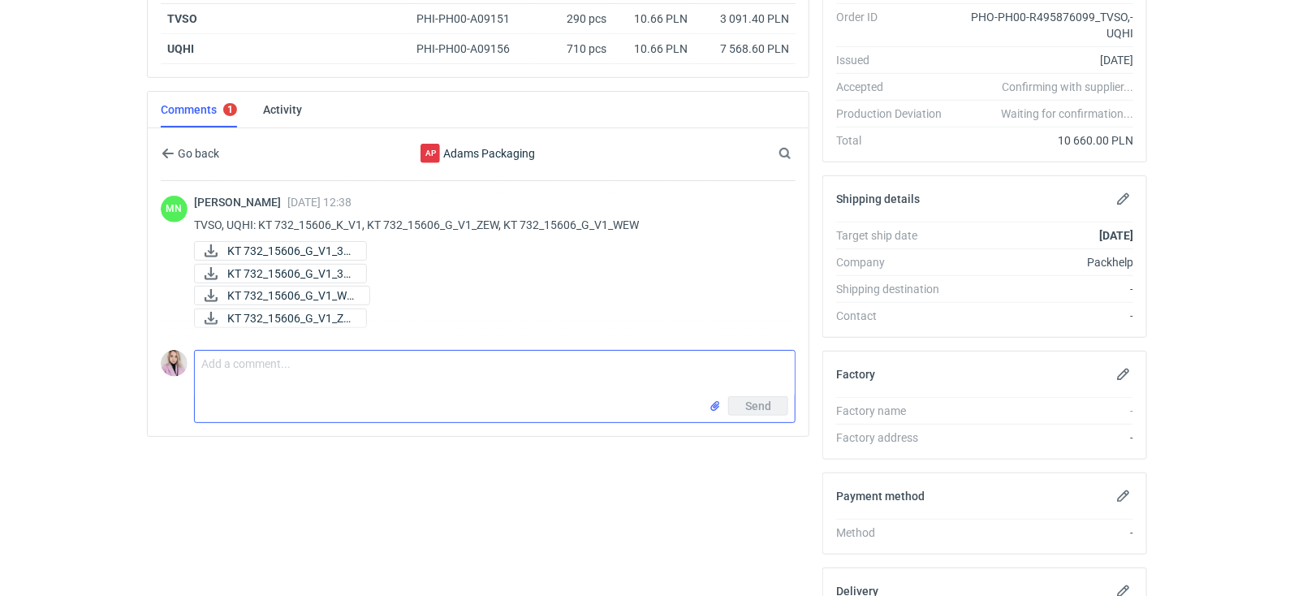
click at [240, 352] on textarea "Comment message" at bounding box center [495, 373] width 600 height 45
paste textarea "TVSO, UQHI: KT 732_15606_K_V1, KT 732_15606_G_V1_ZEW, KT 732_15606_G_V1_WEW"
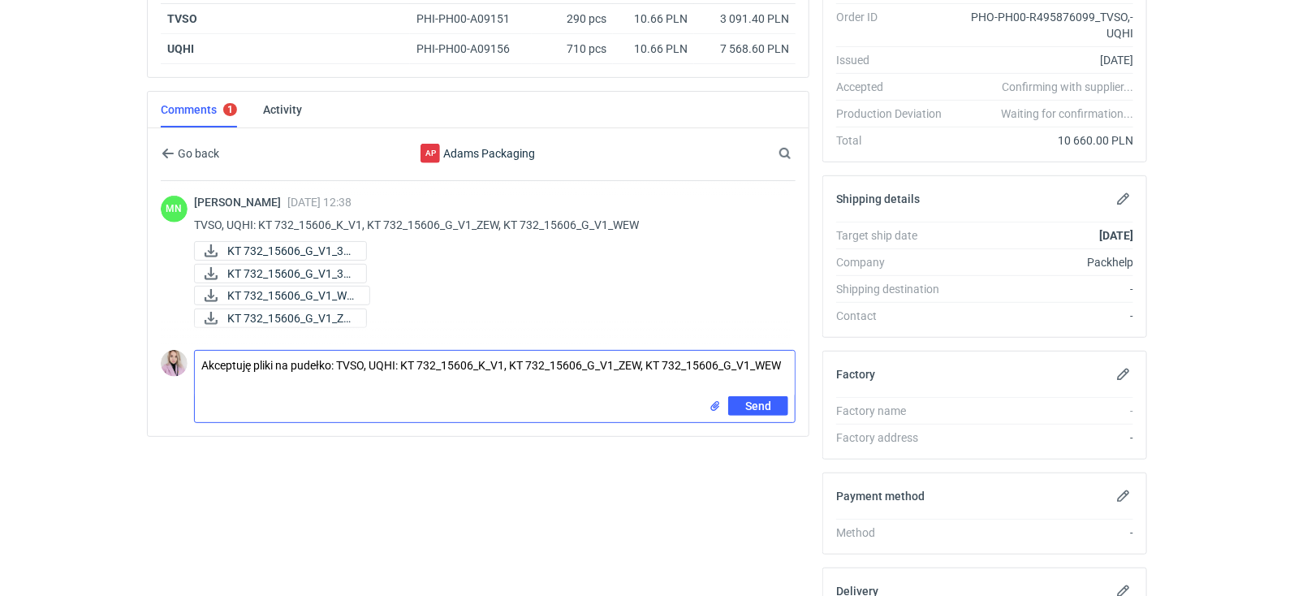
scroll to position [0, 0]
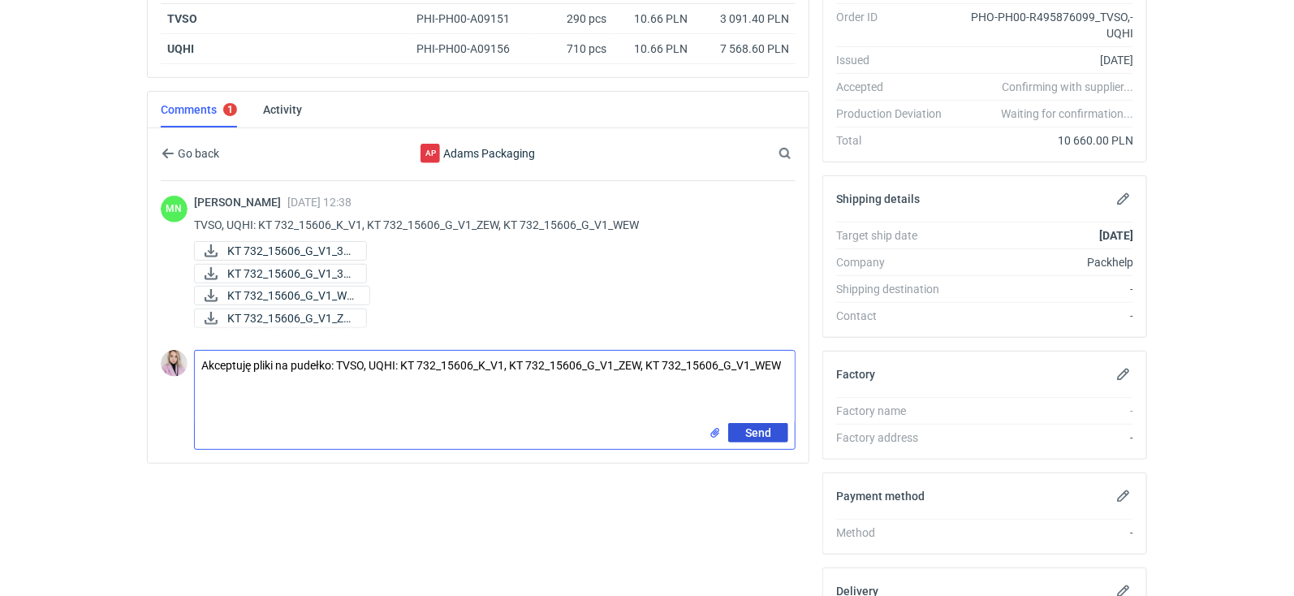
type textarea "Akceptuję pliki na pudełko: TVSO, UQHI: KT 732_15606_K_V1, KT 732_15606_G_V1_ZE…"
click at [777, 432] on button "Send" at bounding box center [758, 432] width 60 height 19
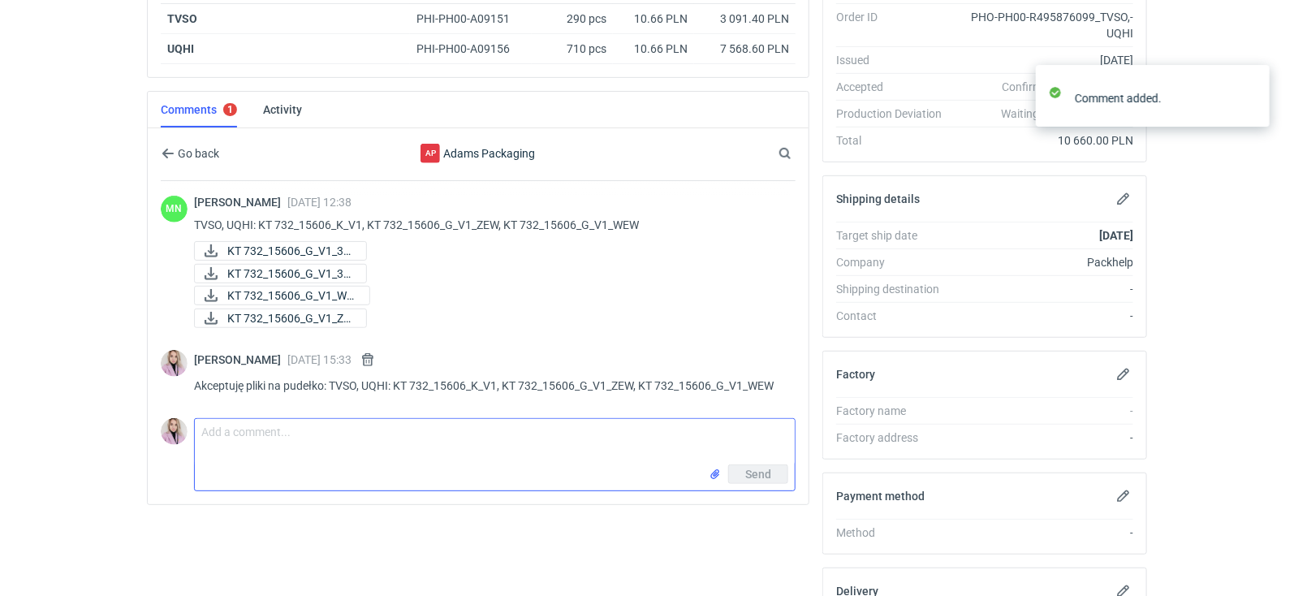
click at [335, 431] on textarea "Comment message" at bounding box center [495, 441] width 600 height 45
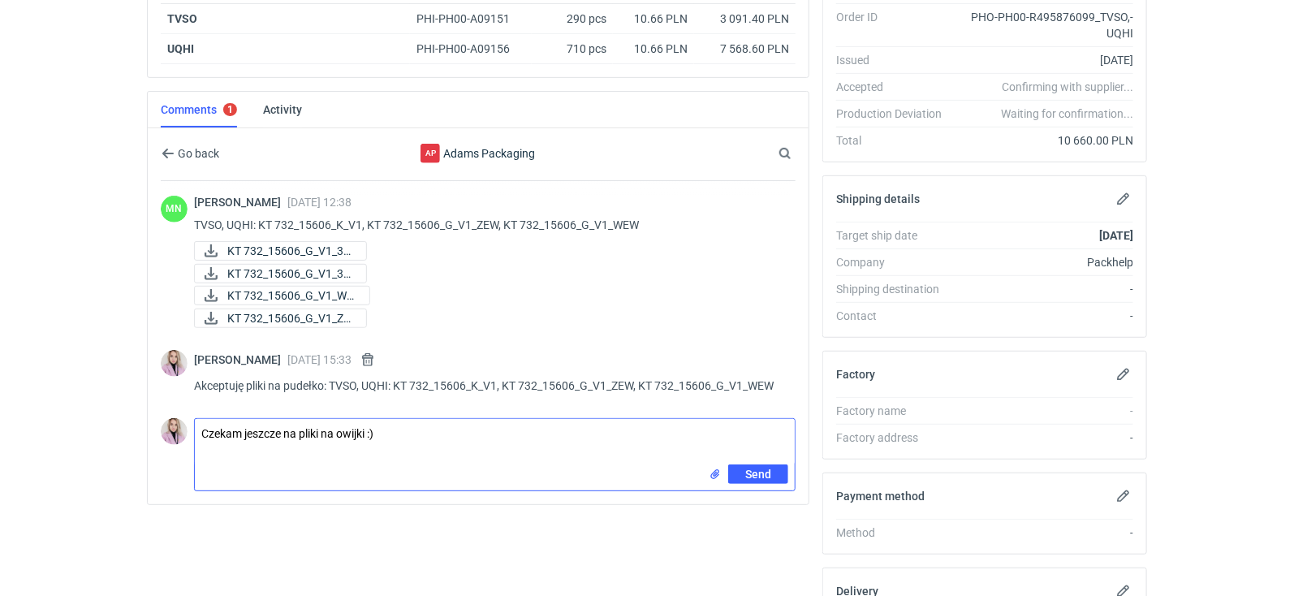
type textarea "Czekam jeszcze na pliki na owijki :)"
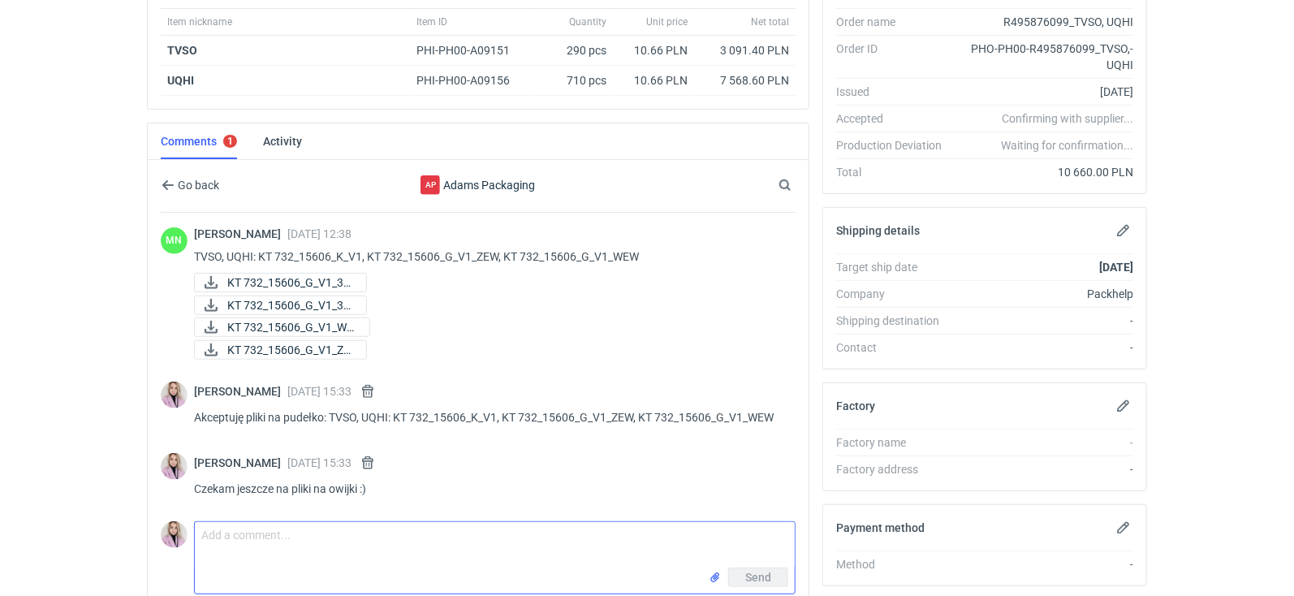
scroll to position [287, 0]
